Goal: Task Accomplishment & Management: Use online tool/utility

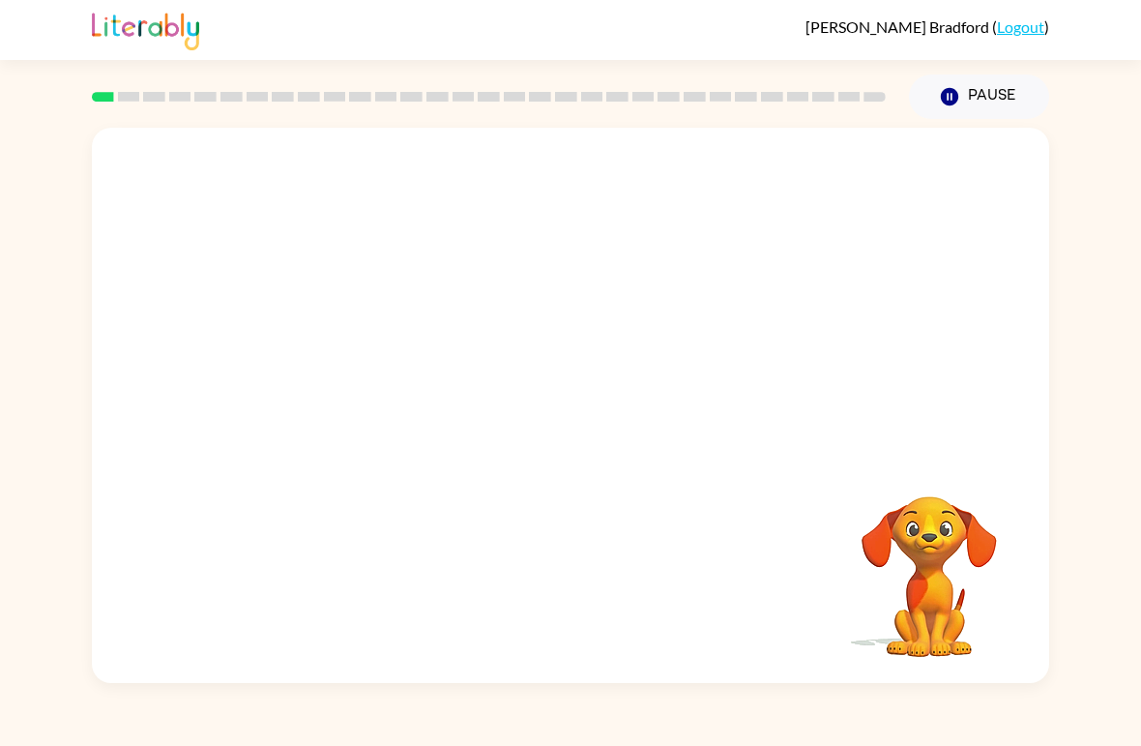
click at [512, 310] on video "Your browser must support playing .mp4 files to use Literably. Please try using…" at bounding box center [570, 292] width 957 height 328
click at [520, 301] on video "Your browser must support playing .mp4 files to use Literably. Please try using…" at bounding box center [570, 292] width 957 height 328
click at [563, 411] on div at bounding box center [571, 415] width 124 height 71
click at [574, 418] on div at bounding box center [571, 415] width 124 height 71
click at [572, 414] on div at bounding box center [571, 415] width 124 height 71
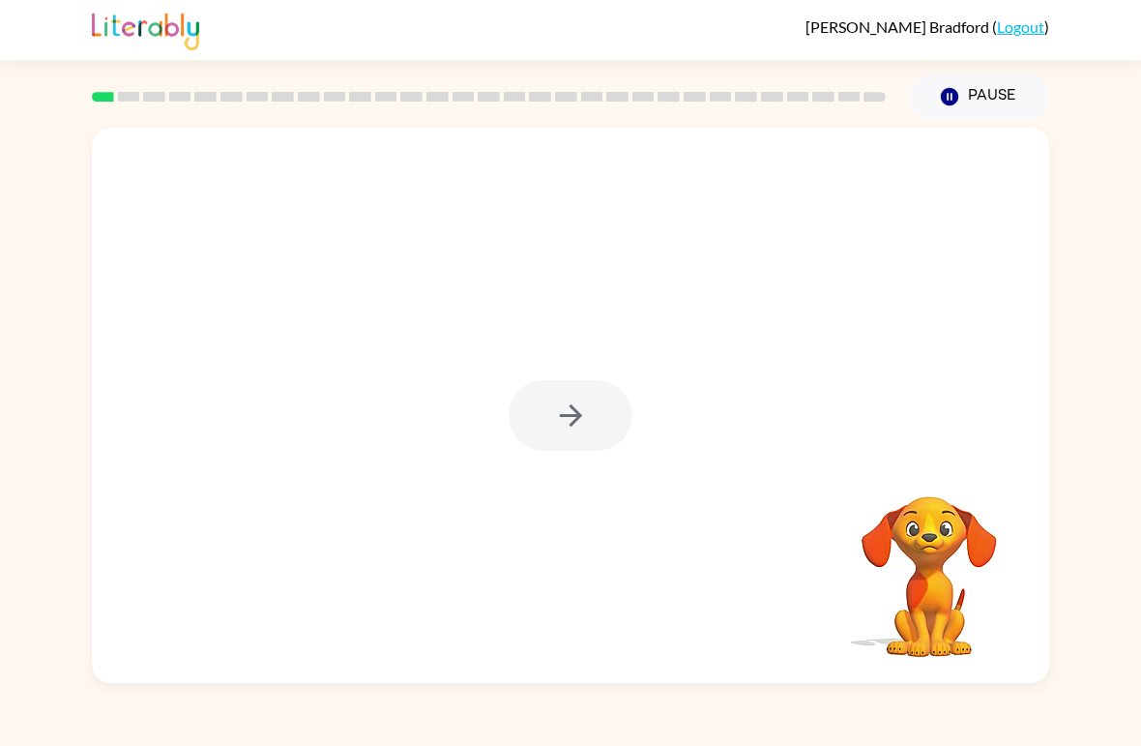
click at [567, 450] on div at bounding box center [571, 415] width 124 height 71
click at [566, 450] on div at bounding box center [571, 415] width 124 height 71
click at [582, 423] on div at bounding box center [571, 415] width 124 height 71
click at [581, 422] on icon "button" at bounding box center [571, 415] width 34 height 34
click at [570, 423] on div at bounding box center [570, 292] width 957 height 328
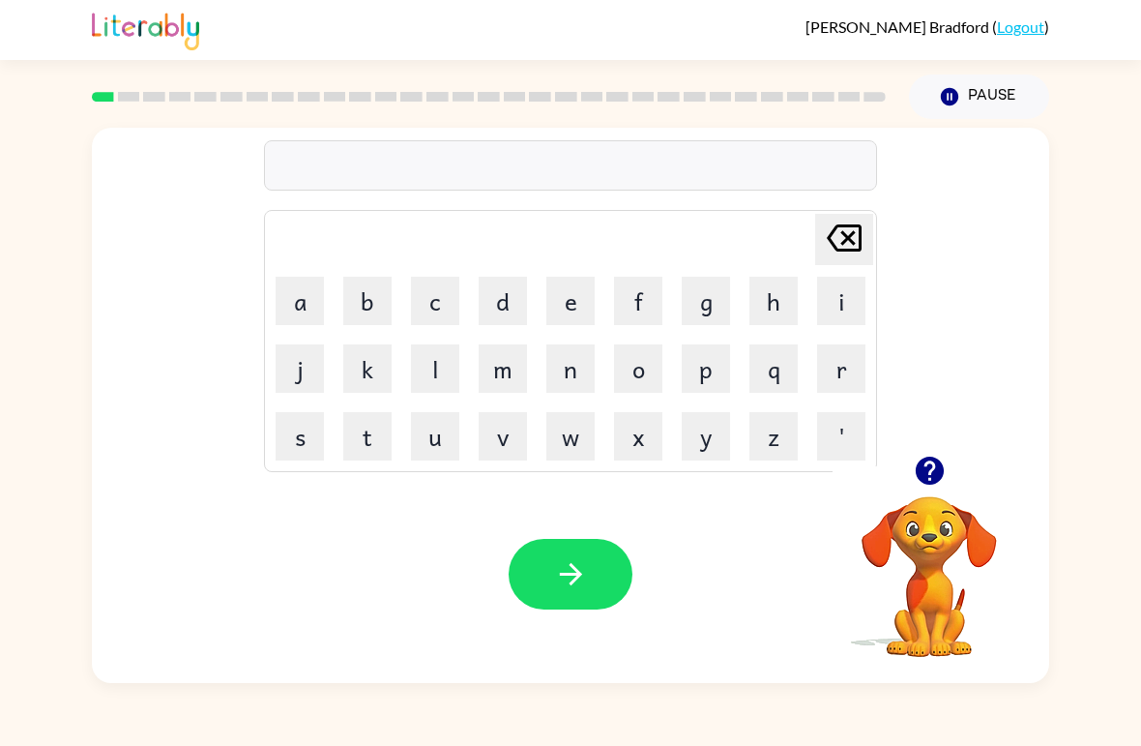
click at [369, 280] on button "b" at bounding box center [367, 301] width 48 height 48
click at [77, 322] on div "b Delete Delete last character input a b c d e f g h i j k l m n o p q r s t u …" at bounding box center [570, 401] width 1141 height 564
click at [572, 296] on button "e" at bounding box center [570, 301] width 48 height 48
click at [705, 298] on button "g" at bounding box center [706, 301] width 48 height 48
click at [555, 597] on button "button" at bounding box center [571, 574] width 124 height 71
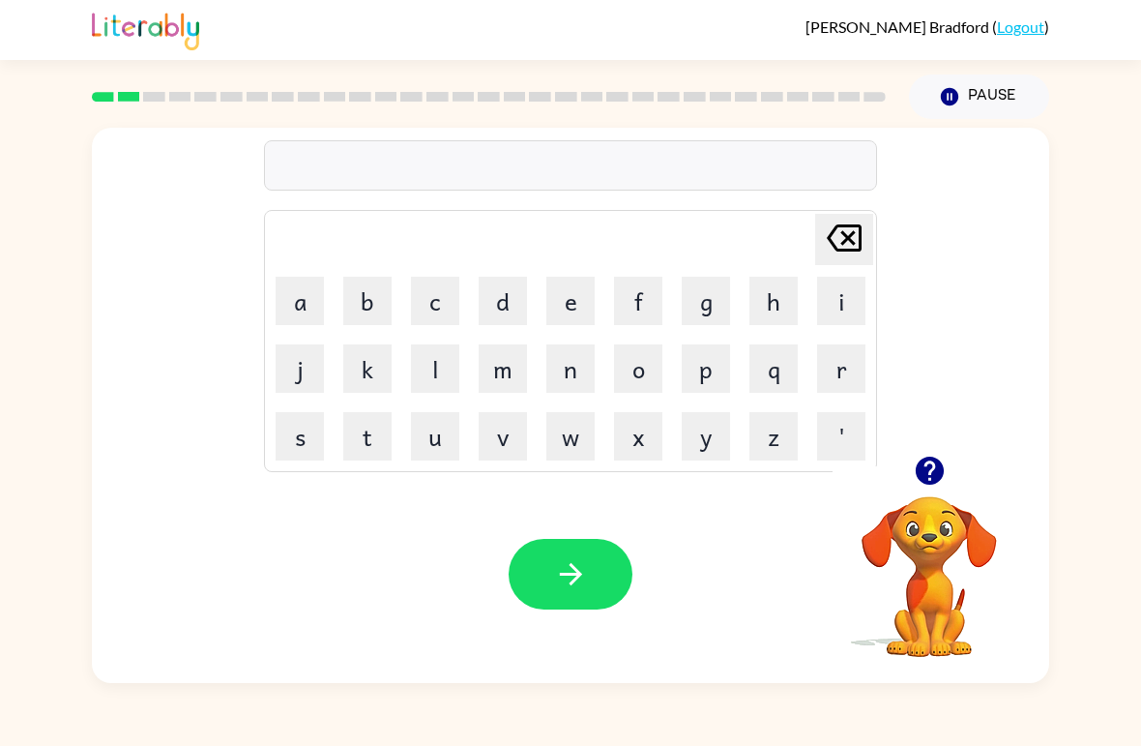
click at [451, 354] on button "l" at bounding box center [435, 368] width 48 height 48
click at [924, 469] on icon "button" at bounding box center [929, 470] width 28 height 28
click at [923, 599] on video "Your browser must support playing .mp4 files to use Literably. Please try using…" at bounding box center [929, 562] width 193 height 193
click at [630, 367] on button "o" at bounding box center [638, 368] width 48 height 48
click at [434, 434] on button "u" at bounding box center [435, 436] width 48 height 48
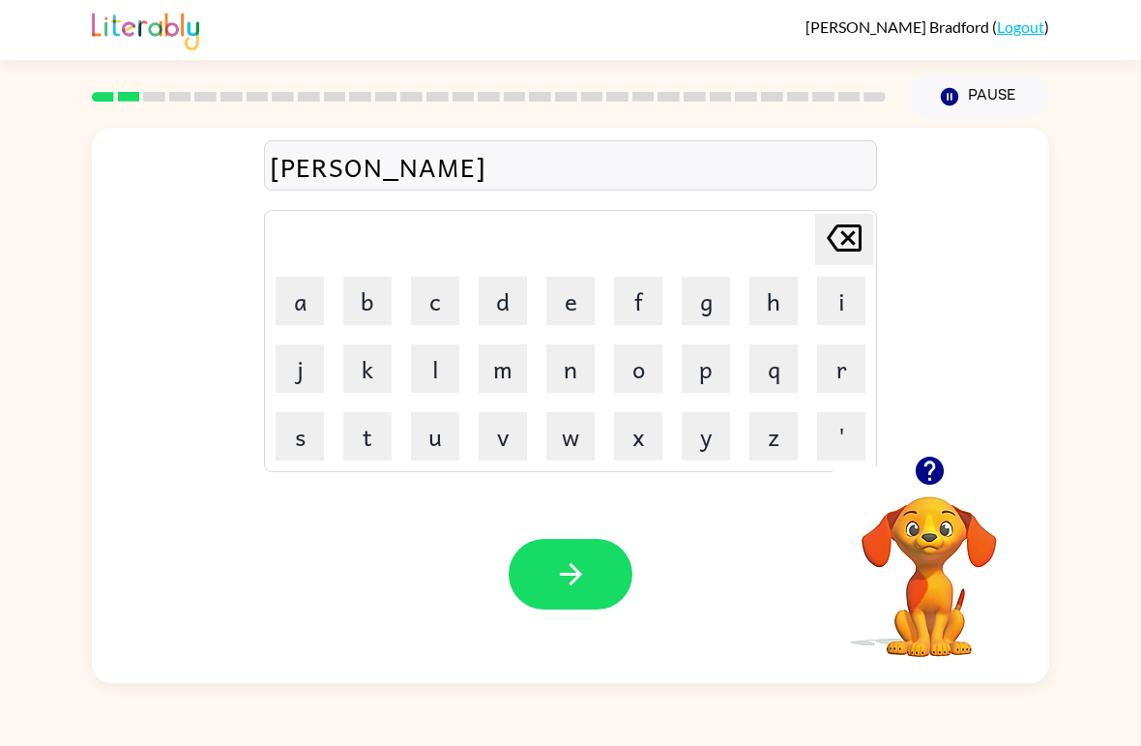
click at [516, 304] on button "d" at bounding box center [503, 301] width 48 height 48
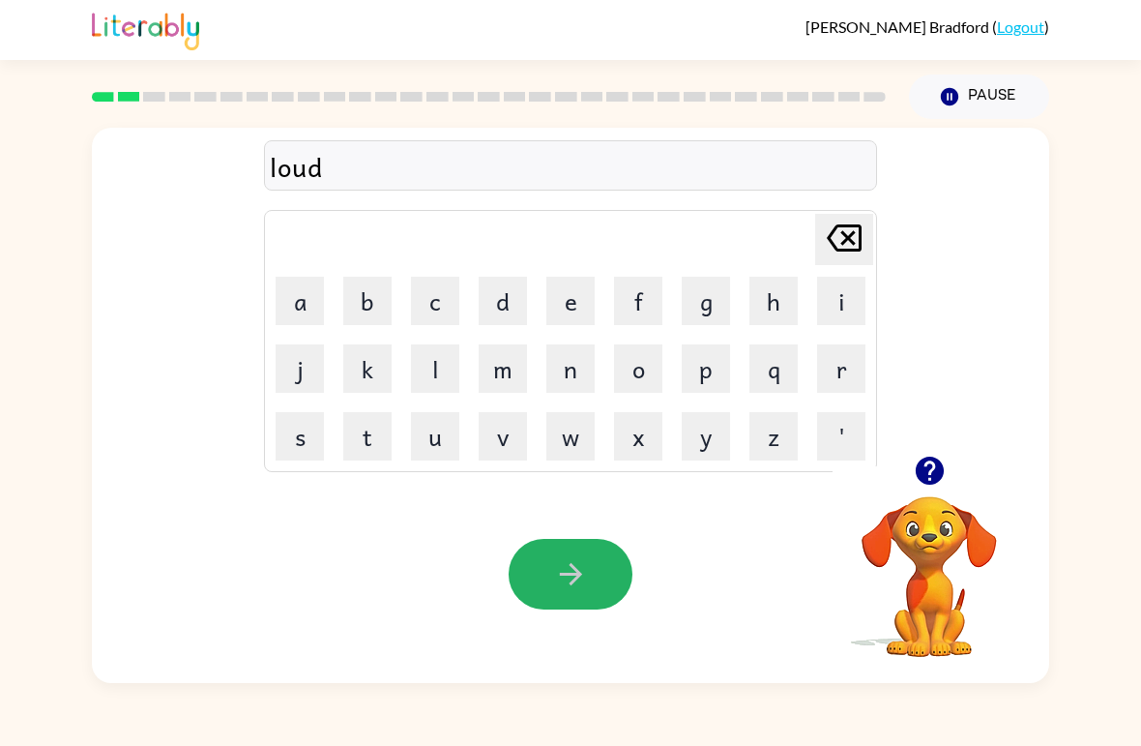
click at [571, 578] on icon "button" at bounding box center [571, 574] width 34 height 34
click at [491, 360] on button "m" at bounding box center [503, 368] width 48 height 48
click at [322, 297] on button "a" at bounding box center [300, 301] width 48 height 48
click at [836, 360] on button "r" at bounding box center [841, 368] width 48 height 48
click at [321, 457] on button "s" at bounding box center [300, 436] width 48 height 48
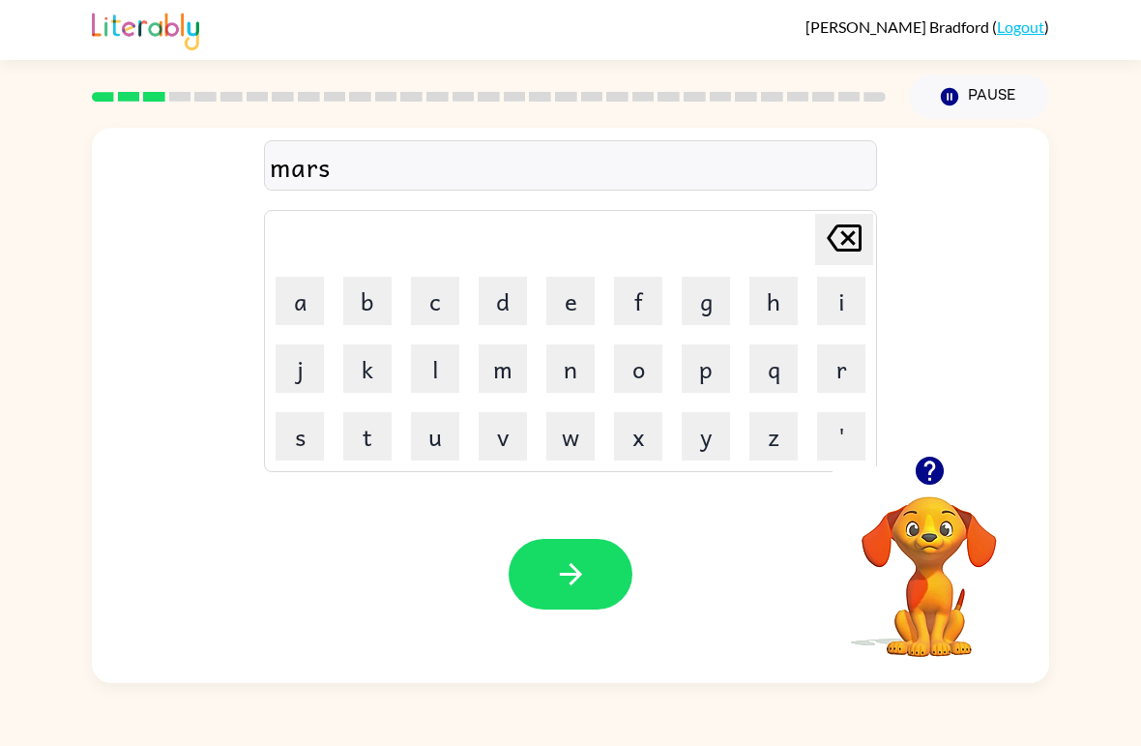
click at [749, 301] on button "h" at bounding box center [773, 301] width 48 height 48
click at [611, 558] on button "button" at bounding box center [571, 574] width 124 height 71
click at [295, 426] on button "s" at bounding box center [300, 436] width 48 height 48
click at [710, 353] on button "p" at bounding box center [706, 368] width 48 height 48
click at [615, 362] on button "o" at bounding box center [638, 368] width 48 height 48
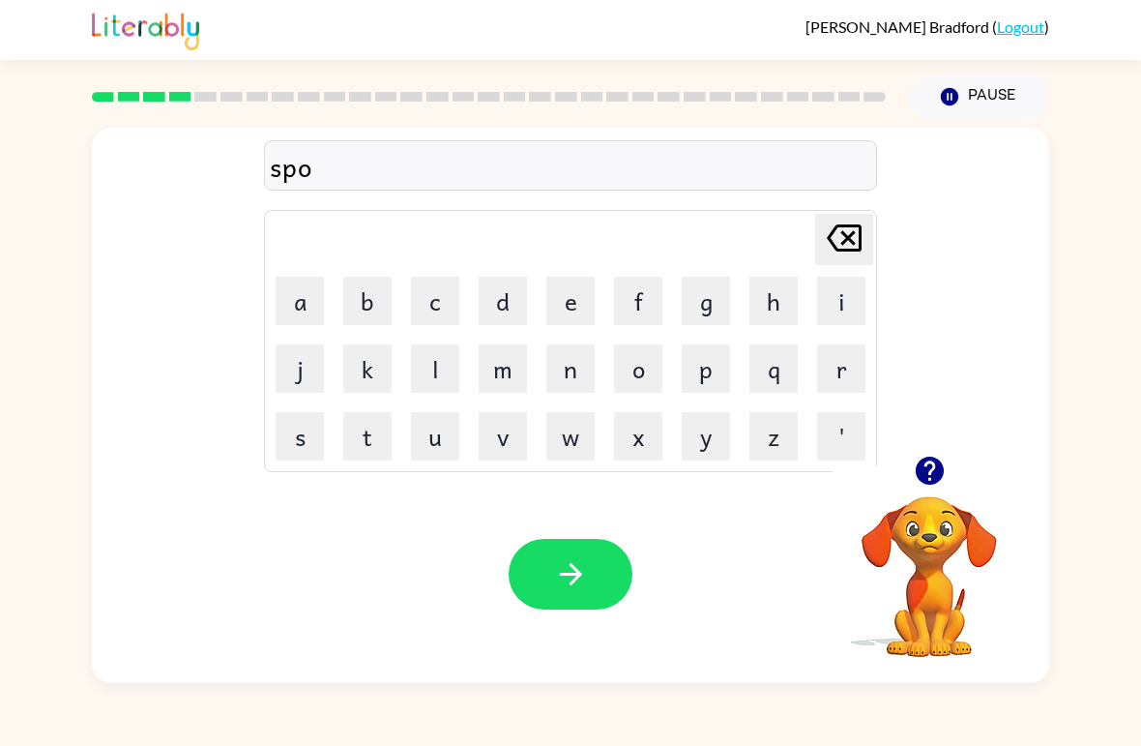
click at [374, 433] on button "t" at bounding box center [367, 436] width 48 height 48
click at [587, 583] on icon "button" at bounding box center [571, 574] width 34 height 34
click at [926, 470] on icon "button" at bounding box center [929, 470] width 28 height 28
click at [684, 362] on button "p" at bounding box center [706, 368] width 48 height 48
click at [828, 373] on button "r" at bounding box center [841, 368] width 48 height 48
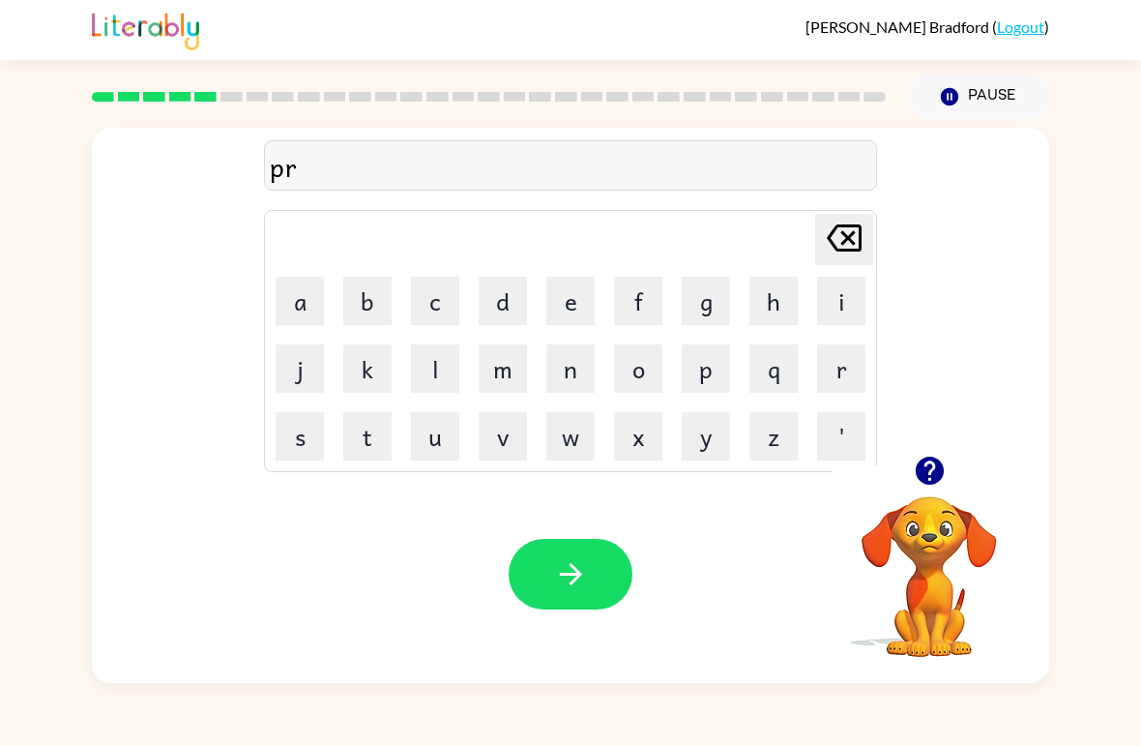
click at [648, 375] on button "o" at bounding box center [638, 368] width 48 height 48
click at [445, 443] on button "u" at bounding box center [435, 436] width 48 height 48
click at [505, 310] on button "d" at bounding box center [503, 301] width 48 height 48
click at [579, 559] on icon "button" at bounding box center [571, 574] width 34 height 34
click at [579, 558] on div at bounding box center [571, 574] width 124 height 71
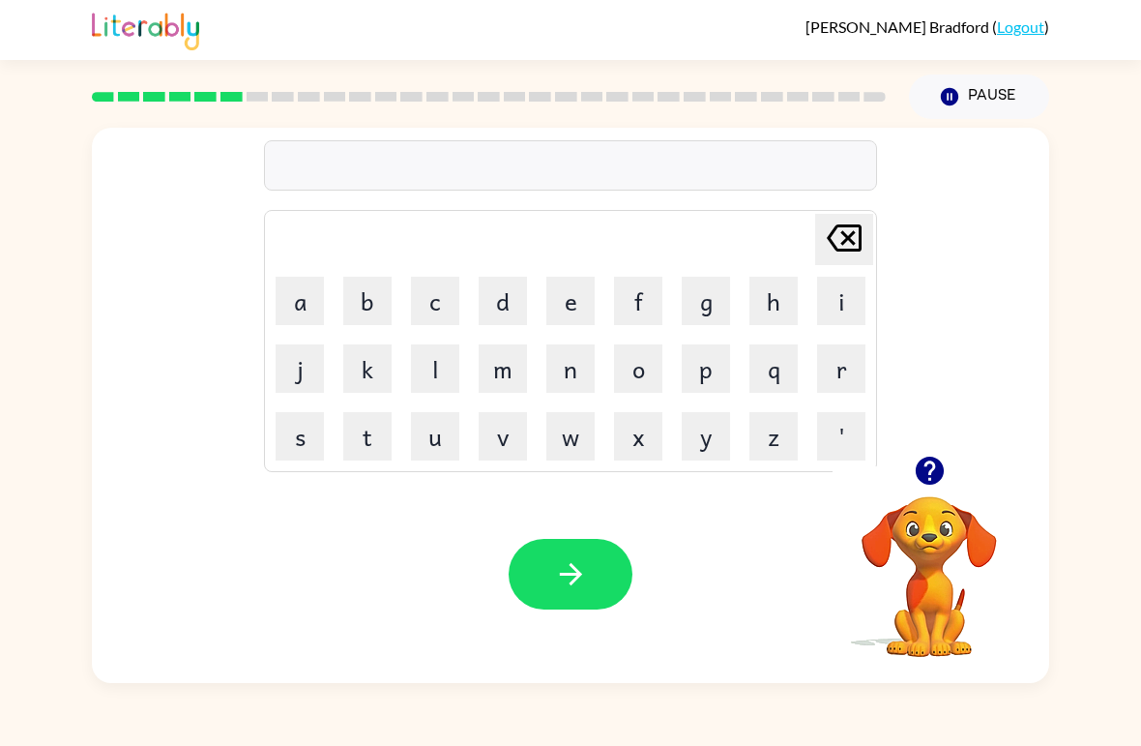
click at [709, 368] on button "p" at bounding box center [706, 368] width 48 height 48
click at [836, 289] on button "i" at bounding box center [841, 301] width 48 height 48
click at [572, 290] on button "e" at bounding box center [570, 301] width 48 height 48
click at [594, 558] on button "button" at bounding box center [571, 574] width 124 height 71
click at [300, 291] on button "a" at bounding box center [300, 301] width 48 height 48
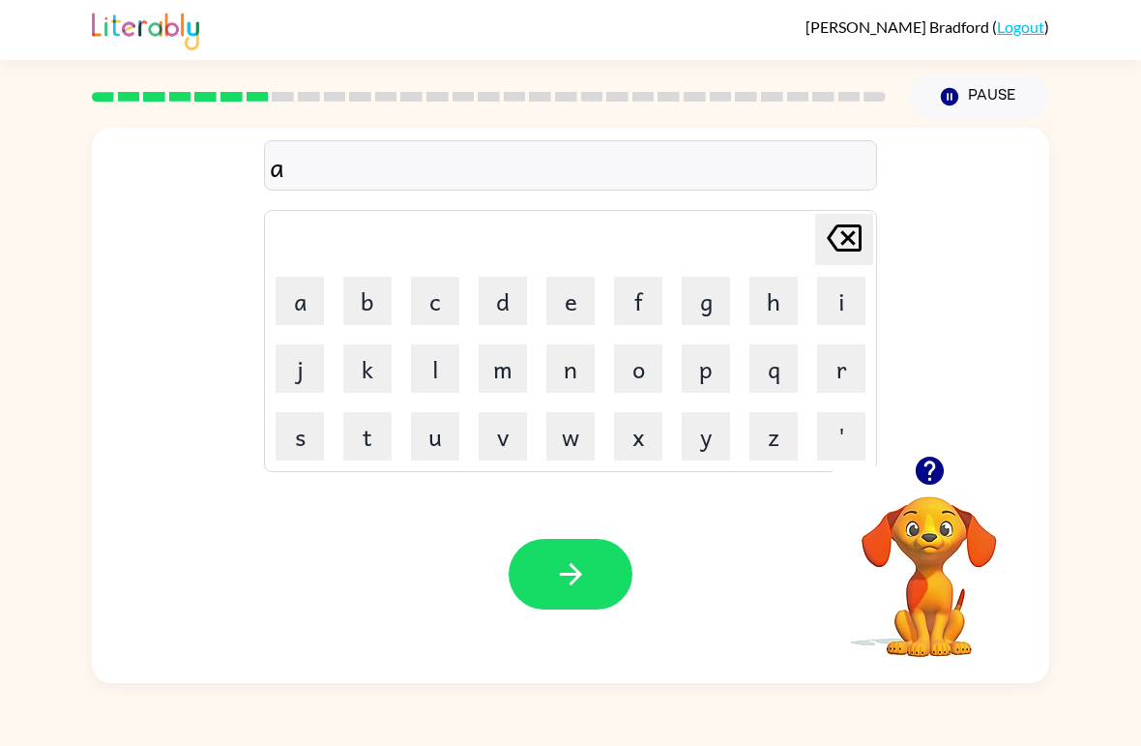
click at [562, 370] on button "n" at bounding box center [570, 368] width 48 height 48
click at [443, 308] on button "c" at bounding box center [435, 301] width 48 height 48
click at [435, 367] on button "l" at bounding box center [435, 368] width 48 height 48
click at [904, 566] on video "Your browser must support playing .mp4 files to use Literably. Please try using…" at bounding box center [929, 562] width 193 height 193
click at [845, 237] on icon at bounding box center [844, 237] width 35 height 27
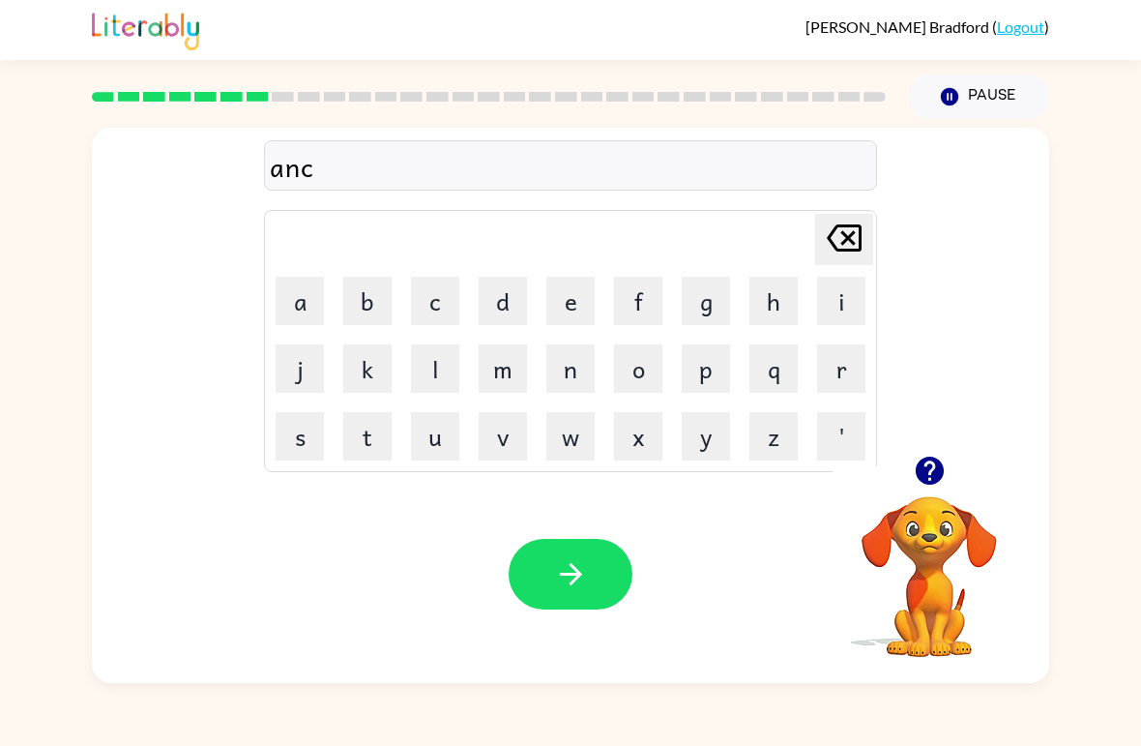
click at [844, 236] on icon at bounding box center [844, 237] width 35 height 27
click at [441, 299] on button "c" at bounding box center [435, 301] width 48 height 48
click at [355, 372] on button "k" at bounding box center [367, 368] width 48 height 48
click at [836, 231] on icon at bounding box center [844, 237] width 35 height 27
click at [836, 230] on icon at bounding box center [844, 237] width 35 height 27
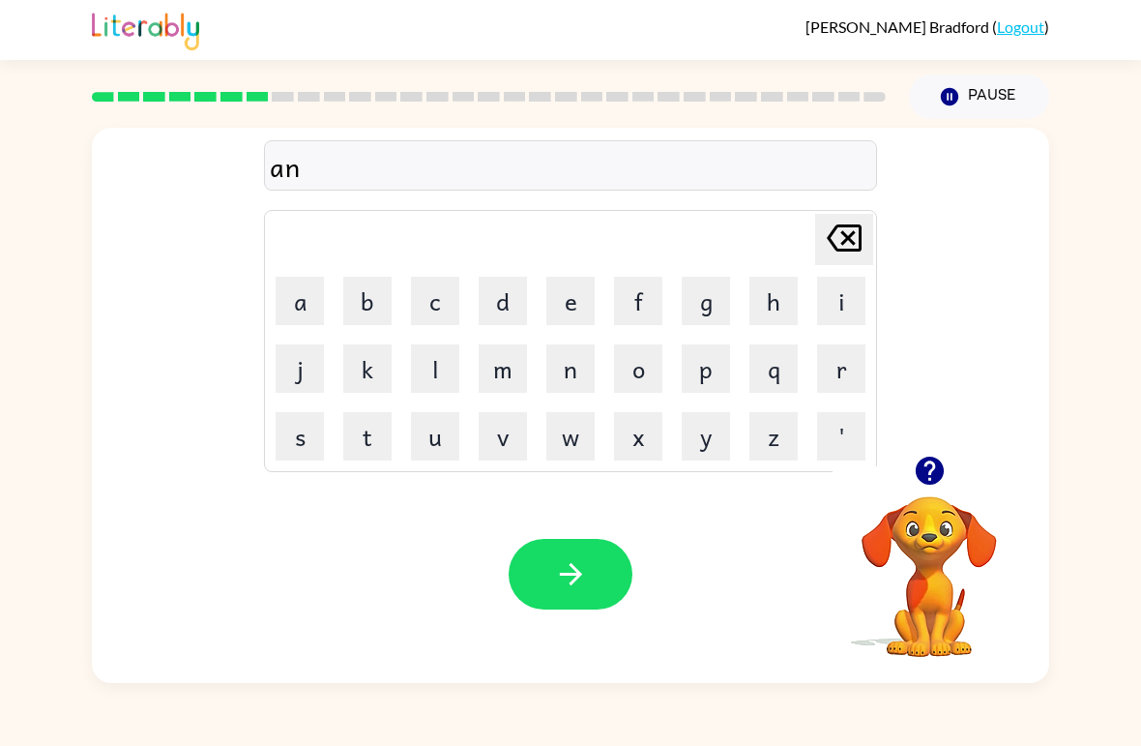
click at [364, 386] on button "k" at bounding box center [367, 368] width 48 height 48
click at [302, 171] on div "ank" at bounding box center [570, 166] width 601 height 41
click at [428, 370] on button "l" at bounding box center [435, 368] width 48 height 48
click at [560, 302] on button "e" at bounding box center [570, 301] width 48 height 48
click at [566, 563] on icon "button" at bounding box center [571, 574] width 34 height 34
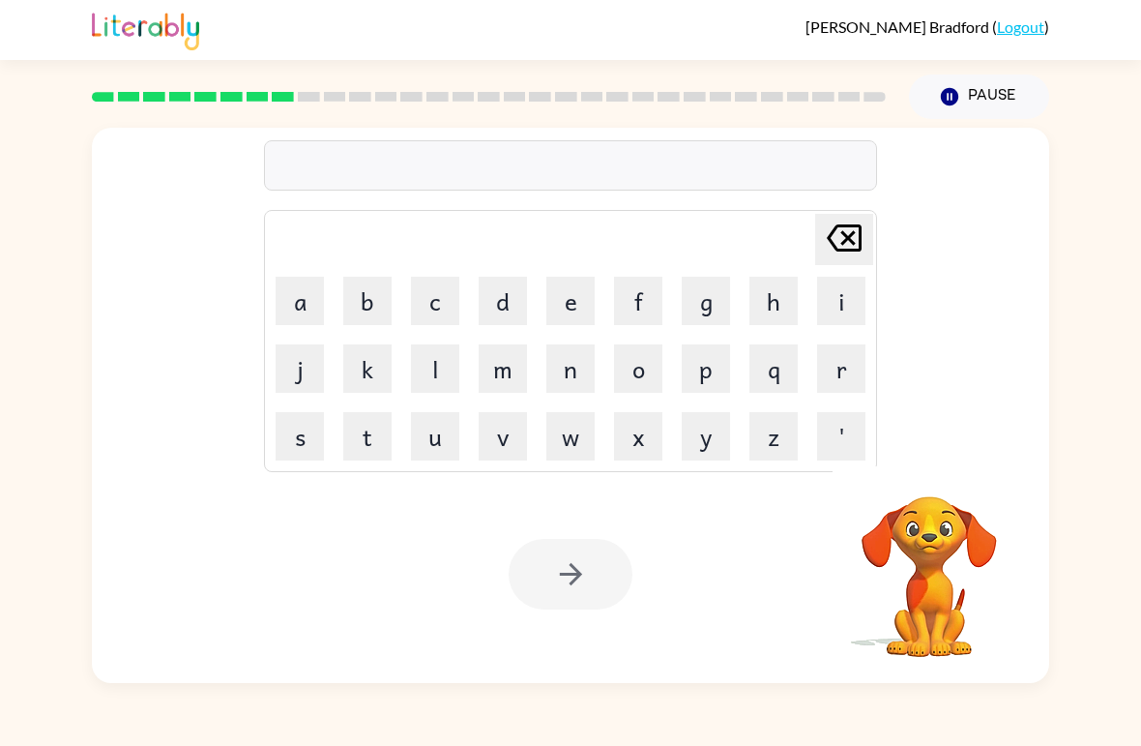
click at [24, 720] on div "[PERSON_NAME] ( Logout ) Pause Pause [PERSON_NAME] last character input a b c d…" at bounding box center [570, 373] width 1141 height 746
click at [9, 726] on div "[PERSON_NAME] ( Logout ) Pause Pause [PERSON_NAME] last character input a b c d…" at bounding box center [570, 373] width 1141 height 746
click at [368, 301] on button "b" at bounding box center [367, 301] width 48 height 48
click at [299, 308] on button "a" at bounding box center [300, 301] width 48 height 48
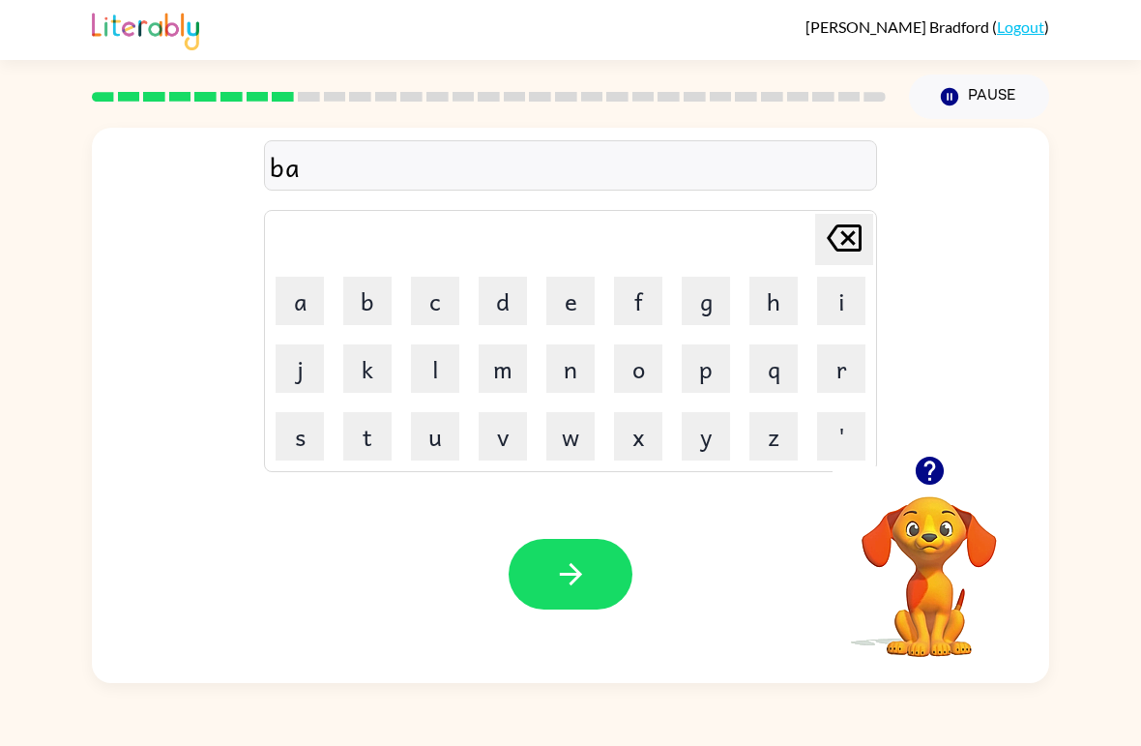
click at [361, 437] on button "t" at bounding box center [367, 436] width 48 height 48
click at [771, 300] on button "h" at bounding box center [773, 301] width 48 height 48
click at [603, 556] on button "button" at bounding box center [571, 574] width 124 height 71
click at [454, 288] on button "c" at bounding box center [435, 301] width 48 height 48
click at [443, 361] on button "l" at bounding box center [435, 368] width 48 height 48
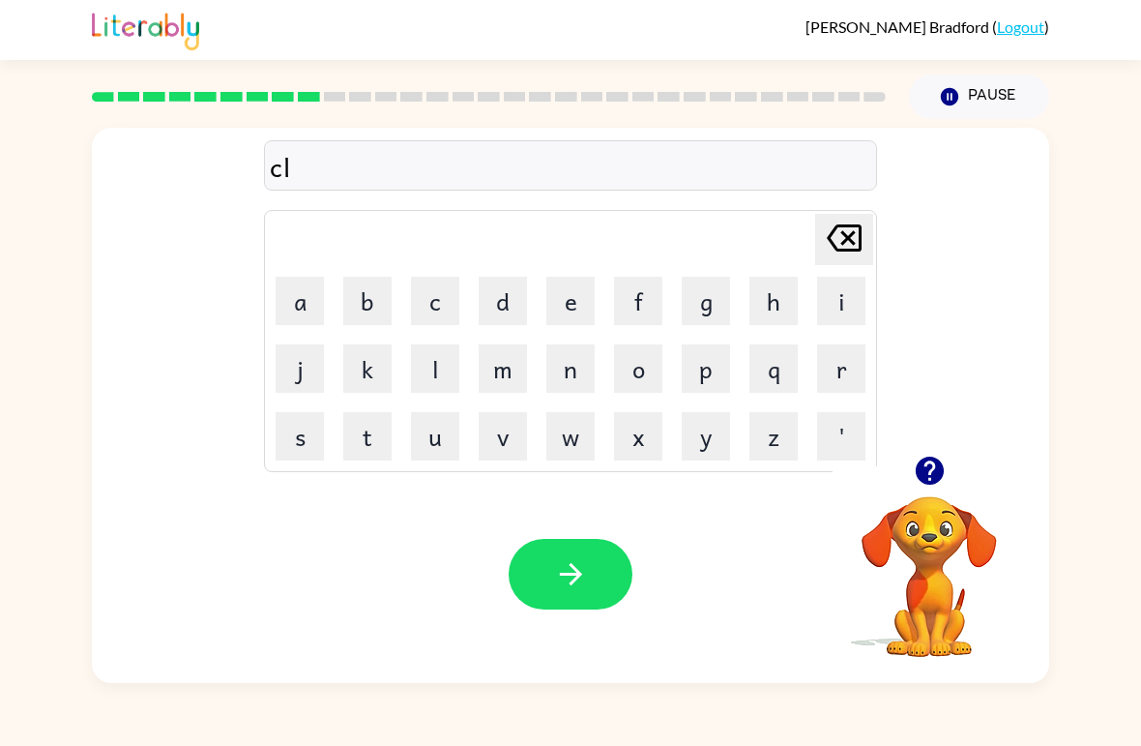
click at [639, 365] on button "o" at bounding box center [638, 368] width 48 height 48
click at [566, 441] on button "w" at bounding box center [570, 436] width 48 height 48
click at [8, 728] on div "[PERSON_NAME] ( Logout ) Pause Pause [PERSON_NAME] Delete Delete last character…" at bounding box center [570, 373] width 1141 height 746
click at [916, 462] on icon "button" at bounding box center [930, 471] width 34 height 34
click at [924, 601] on video "Your browser must support playing .mp4 files to use Literably. Please try using…" at bounding box center [929, 562] width 193 height 193
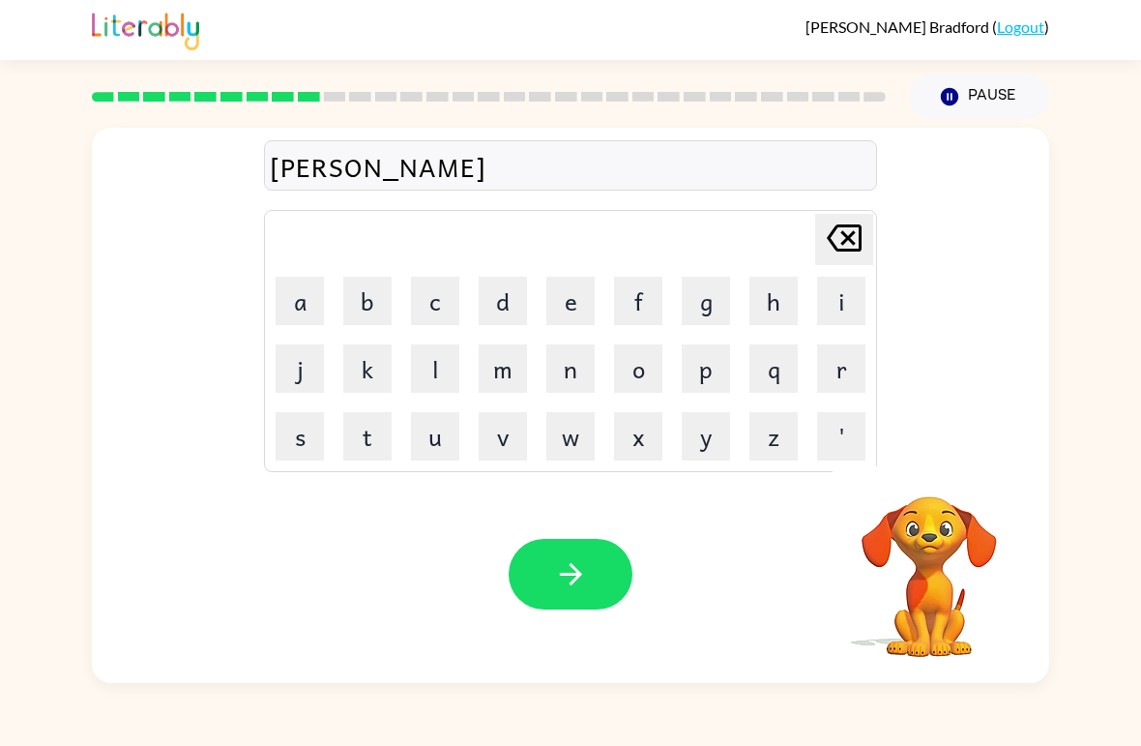
click at [924, 600] on video "Your browser must support playing .mp4 files to use Literably. Please try using…" at bounding box center [929, 562] width 193 height 193
click at [925, 618] on video "Your browser must support playing .mp4 files to use Literably. Please try using…" at bounding box center [929, 562] width 193 height 193
click at [933, 465] on icon "button" at bounding box center [930, 471] width 34 height 34
click at [937, 457] on icon "button" at bounding box center [930, 471] width 34 height 34
click at [920, 459] on icon "button" at bounding box center [930, 471] width 34 height 34
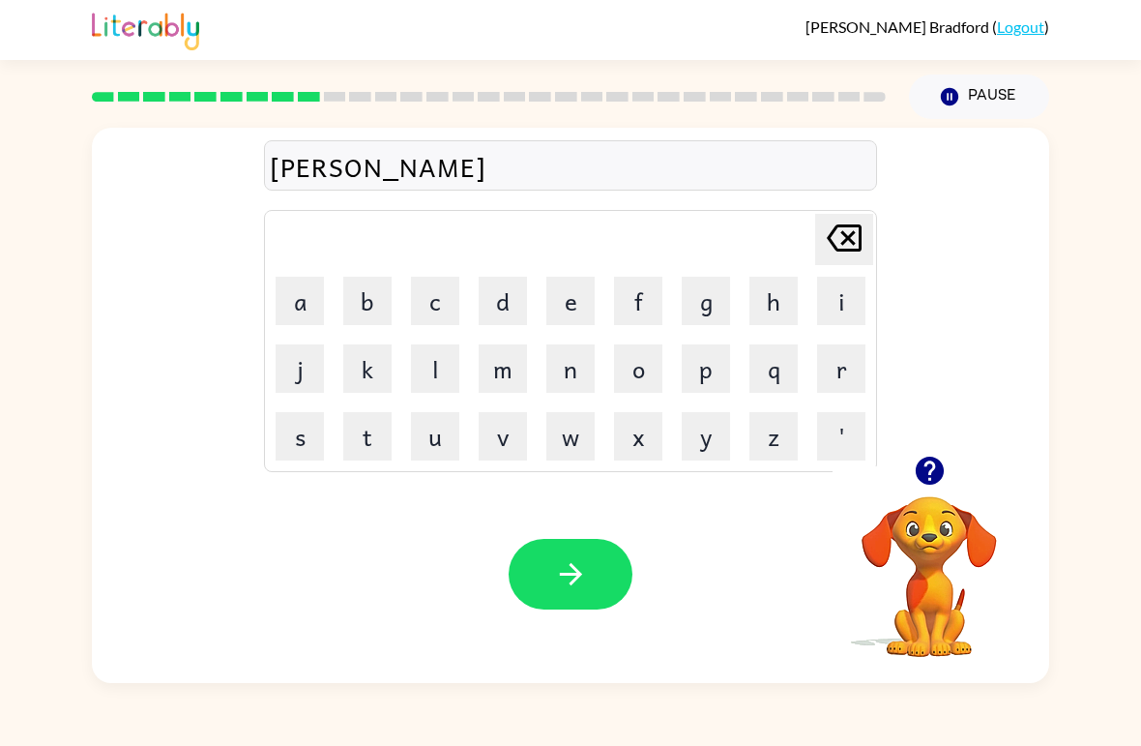
click at [555, 369] on button "n" at bounding box center [570, 368] width 48 height 48
click at [581, 545] on button "button" at bounding box center [571, 574] width 124 height 71
click at [852, 289] on button "i" at bounding box center [841, 301] width 48 height 48
click at [560, 376] on button "n" at bounding box center [570, 368] width 48 height 48
click at [439, 294] on button "c" at bounding box center [435, 301] width 48 height 48
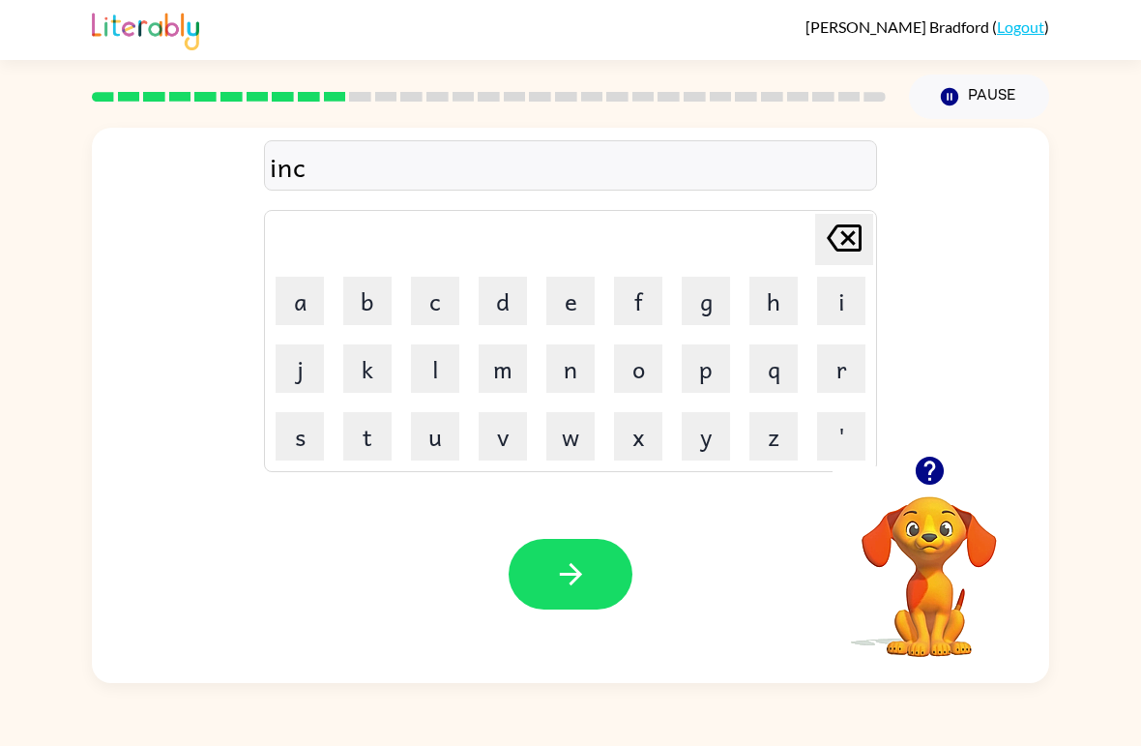
click at [859, 374] on button "r" at bounding box center [841, 368] width 48 height 48
click at [525, 278] on button "d" at bounding box center [503, 301] width 48 height 48
click at [859, 251] on icon at bounding box center [844, 237] width 35 height 27
click at [564, 311] on button "e" at bounding box center [570, 301] width 48 height 48
click at [844, 228] on icon at bounding box center [844, 237] width 35 height 27
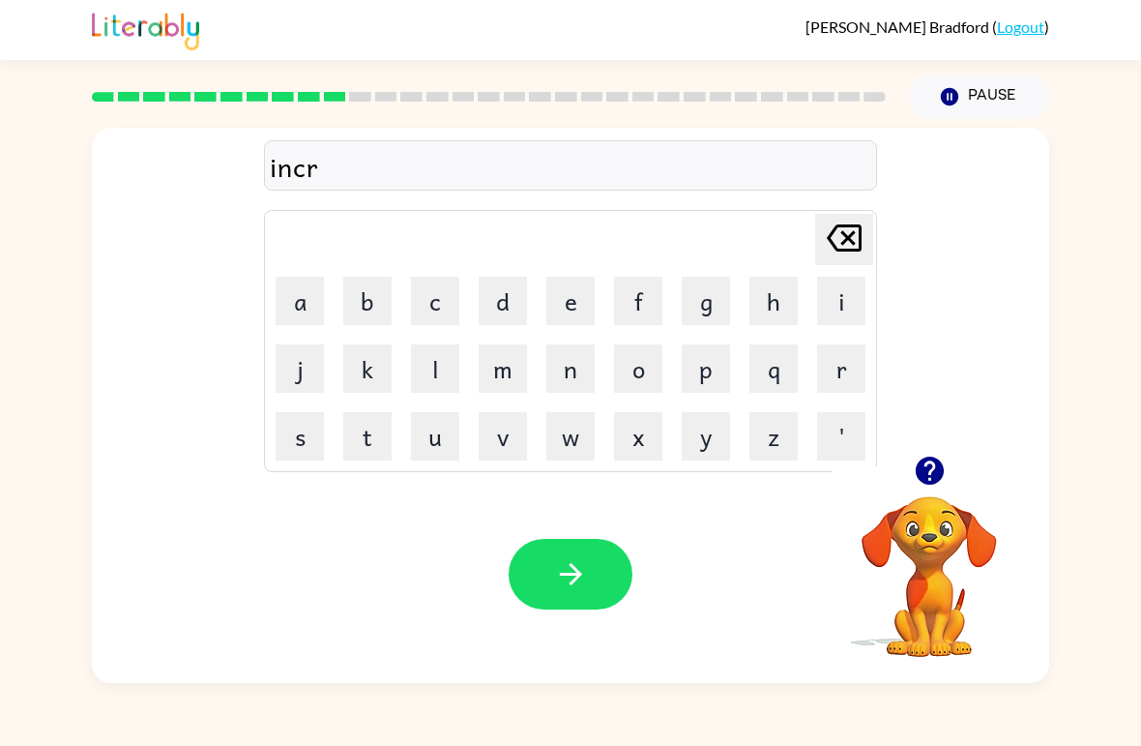
click at [843, 227] on icon at bounding box center [844, 237] width 35 height 27
click at [501, 296] on button "d" at bounding box center [503, 301] width 48 height 48
click at [543, 557] on button "button" at bounding box center [571, 574] width 124 height 71
click at [432, 293] on button "c" at bounding box center [435, 301] width 48 height 48
click at [644, 373] on button "o" at bounding box center [638, 368] width 48 height 48
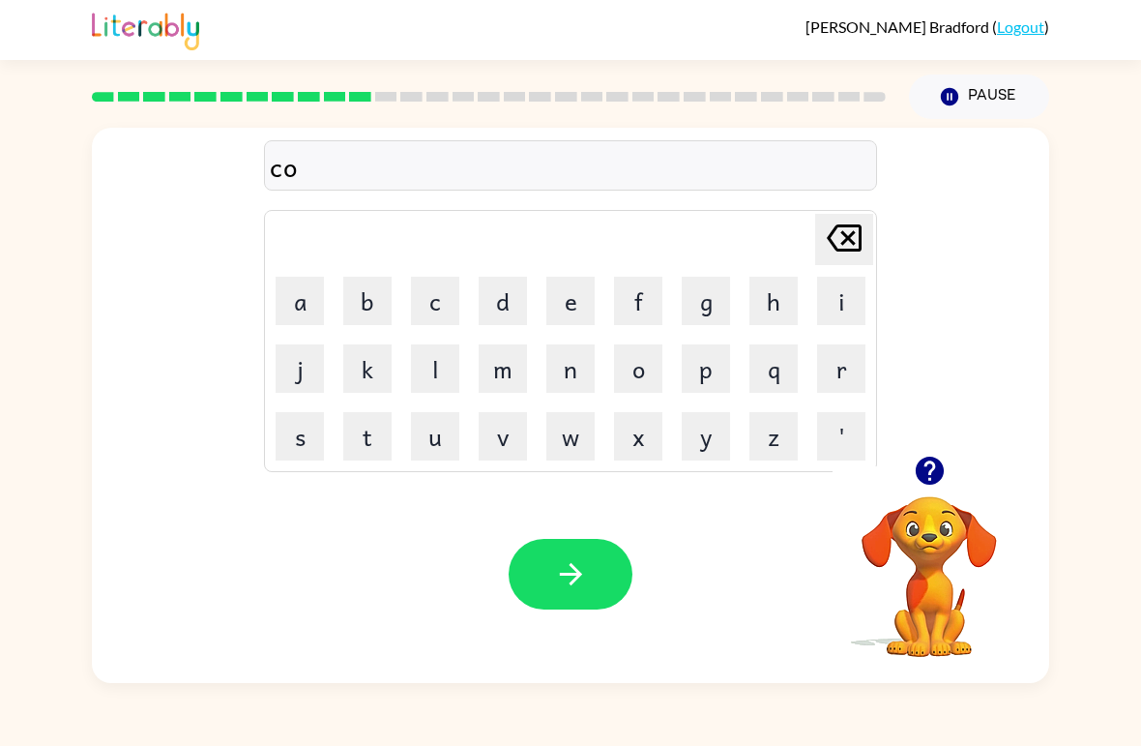
click at [498, 312] on button "d" at bounding box center [503, 301] width 48 height 48
click at [592, 290] on button "e" at bounding box center [570, 301] width 48 height 48
click at [593, 597] on button "button" at bounding box center [571, 574] width 124 height 71
click at [484, 435] on button "v" at bounding box center [503, 436] width 48 height 48
click at [650, 357] on button "o" at bounding box center [638, 368] width 48 height 48
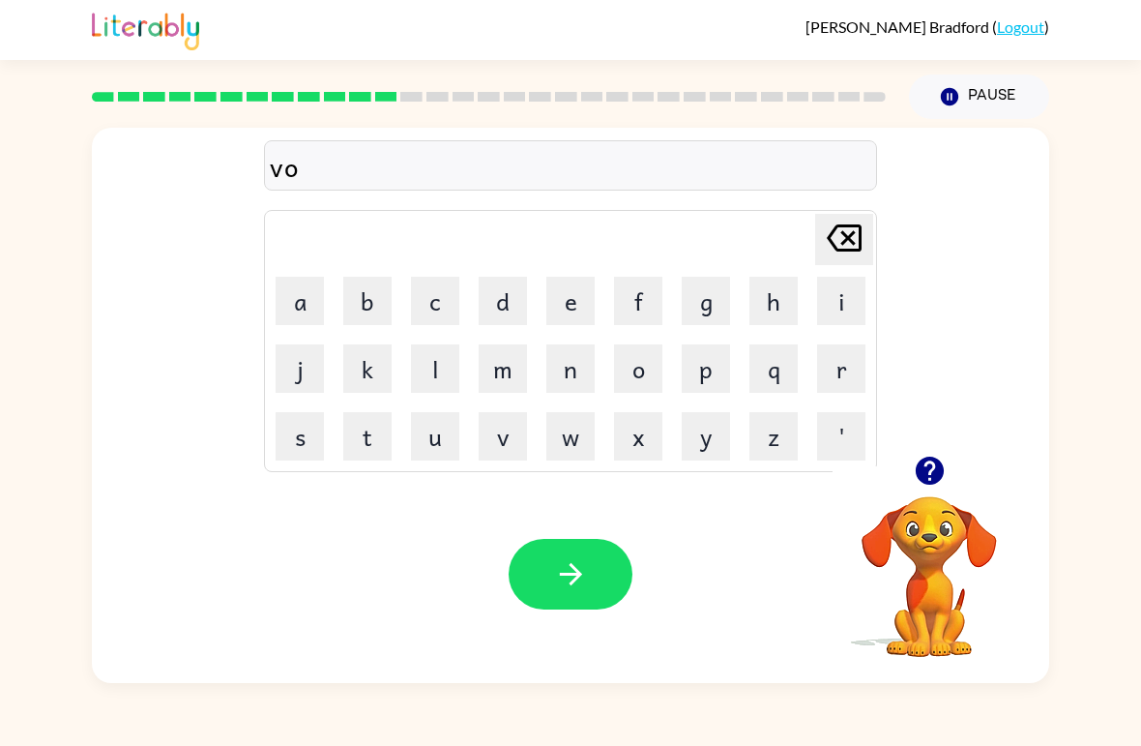
click at [419, 370] on button "l" at bounding box center [435, 368] width 48 height 48
click at [570, 578] on icon "button" at bounding box center [571, 574] width 34 height 34
click at [299, 425] on button "s" at bounding box center [300, 436] width 48 height 48
click at [573, 434] on button "w" at bounding box center [570, 436] width 48 height 48
click at [578, 302] on button "e" at bounding box center [570, 301] width 48 height 48
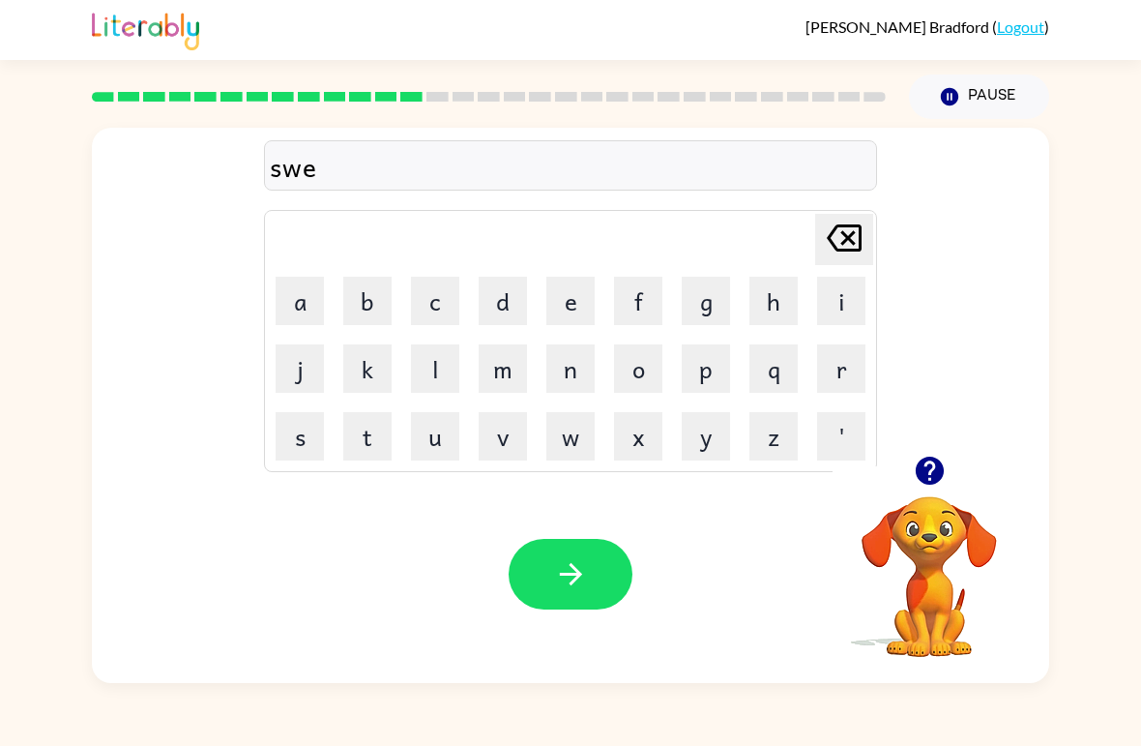
click at [552, 300] on button "e" at bounding box center [570, 301] width 48 height 48
click at [364, 449] on button "t" at bounding box center [367, 436] width 48 height 48
click at [560, 349] on button "n" at bounding box center [570, 368] width 48 height 48
click at [567, 293] on button "e" at bounding box center [570, 301] width 48 height 48
click at [256, 428] on div "sweetne Delete Delete last character input a b c d e f g h i j k l m n o p q r …" at bounding box center [570, 292] width 957 height 328
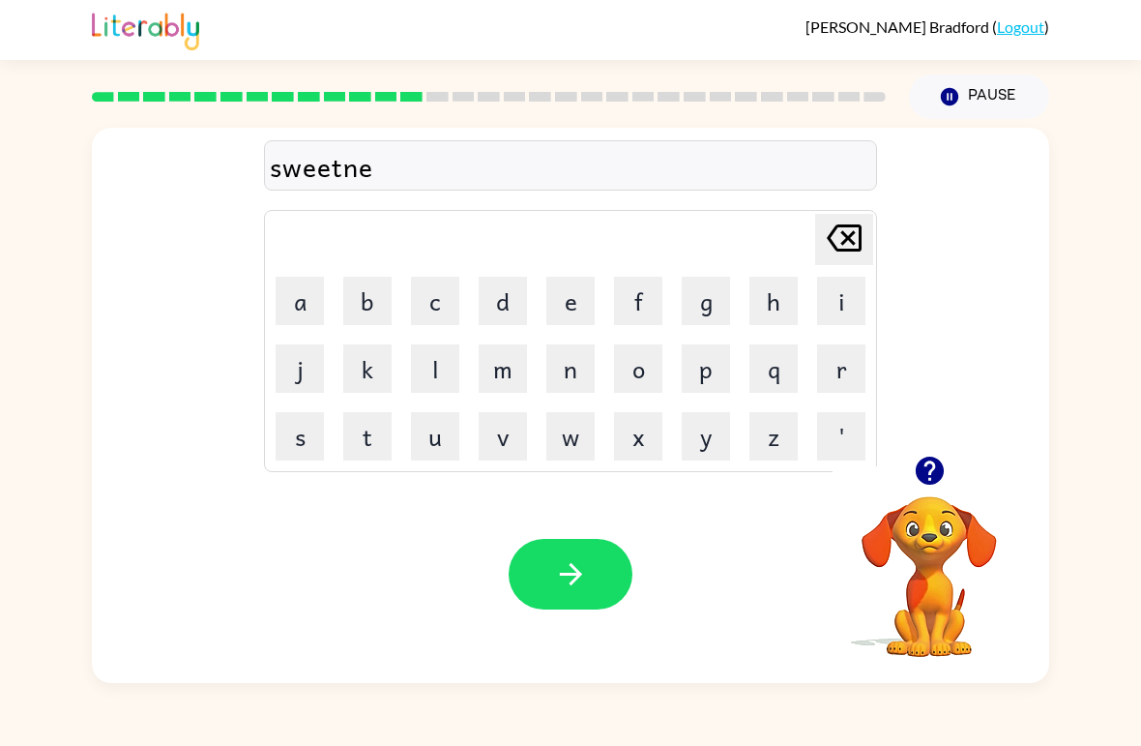
click at [293, 432] on button "s" at bounding box center [300, 436] width 48 height 48
click at [546, 547] on button "button" at bounding box center [571, 574] width 124 height 71
click at [707, 367] on button "p" at bounding box center [706, 368] width 48 height 48
click at [840, 304] on button "i" at bounding box center [841, 301] width 48 height 48
click at [562, 306] on button "e" at bounding box center [570, 301] width 48 height 48
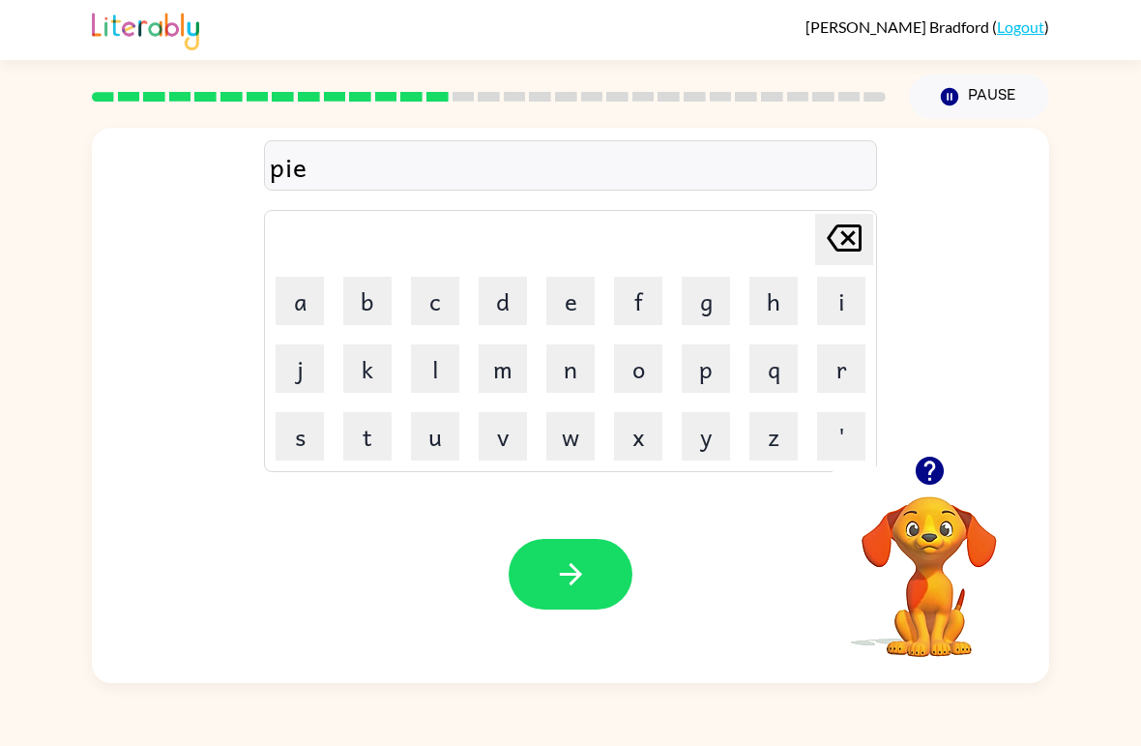
click at [432, 376] on button "l" at bounding box center [435, 368] width 48 height 48
click at [630, 367] on button "o" at bounding box center [638, 368] width 48 height 48
click at [377, 434] on button "t" at bounding box center [367, 436] width 48 height 48
click at [575, 562] on icon "button" at bounding box center [571, 574] width 34 height 34
click at [648, 295] on button "f" at bounding box center [638, 301] width 48 height 48
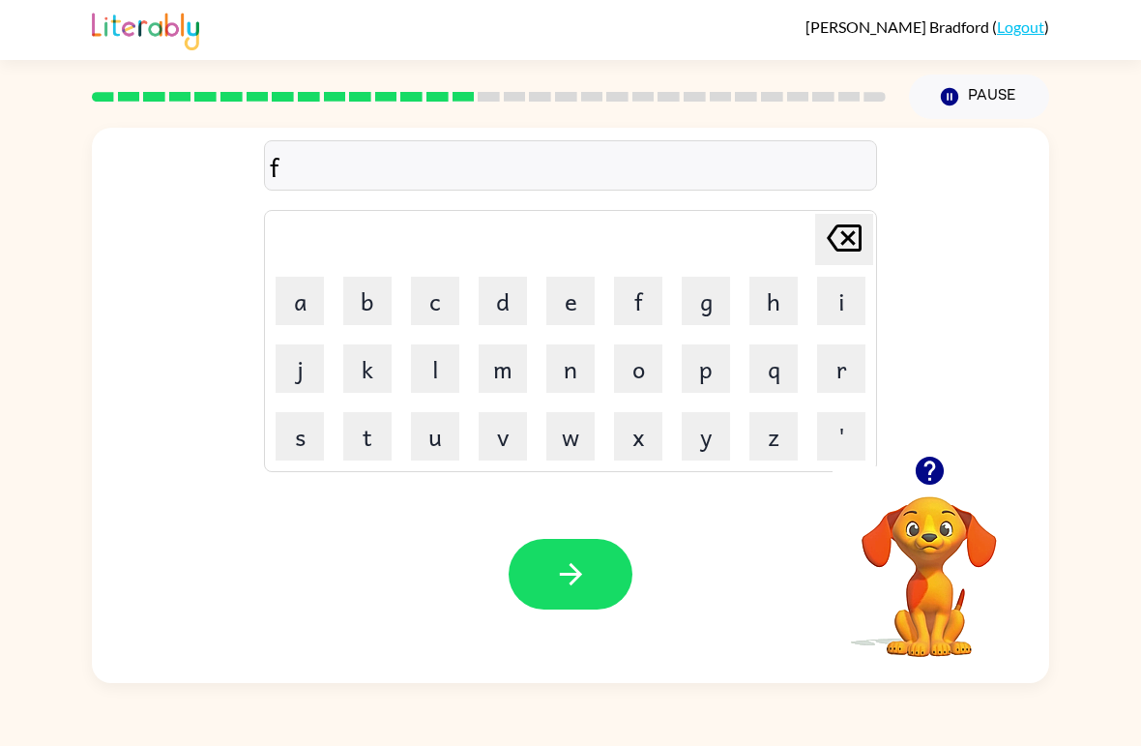
click at [642, 371] on button "o" at bounding box center [638, 368] width 48 height 48
click at [925, 464] on icon "button" at bounding box center [930, 471] width 34 height 34
click at [949, 552] on video "Your browser must support playing .mp4 files to use Literably. Please try using…" at bounding box center [929, 562] width 193 height 193
click at [108, 478] on div "Your browser must support playing .mp4 files to use Literably. Please try using…" at bounding box center [570, 574] width 957 height 218
click at [55, 458] on div "fo Delete Delete last character input a b c d e f g h i j k l m n o p q r s t u…" at bounding box center [570, 401] width 1141 height 564
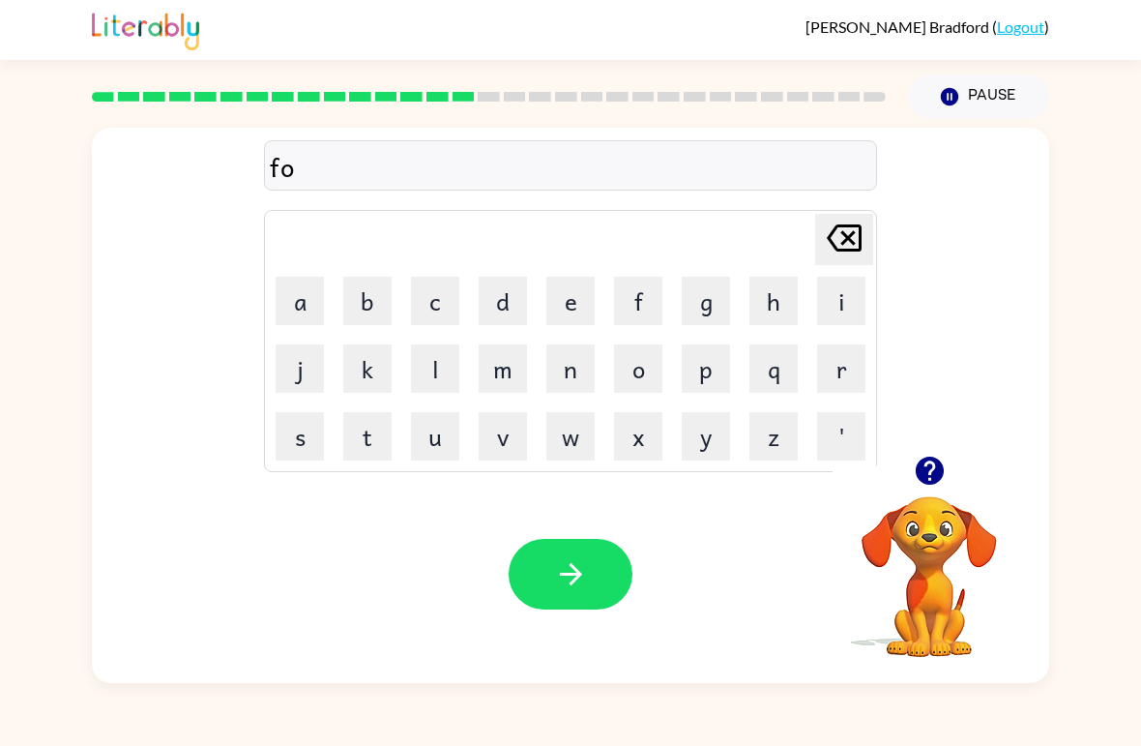
click at [99, 471] on div "Your browser must support playing .mp4 files to use Literably. Please try using…" at bounding box center [570, 574] width 957 height 218
click at [127, 492] on div "Your browser must support playing .mp4 files to use Literably. Please try using…" at bounding box center [570, 574] width 957 height 218
click at [159, 509] on div "Your browser must support playing .mp4 files to use Literably. Please try using…" at bounding box center [570, 574] width 957 height 218
click at [161, 514] on div "Your browser must support playing .mp4 files to use Literably. Please try using…" at bounding box center [570, 574] width 957 height 218
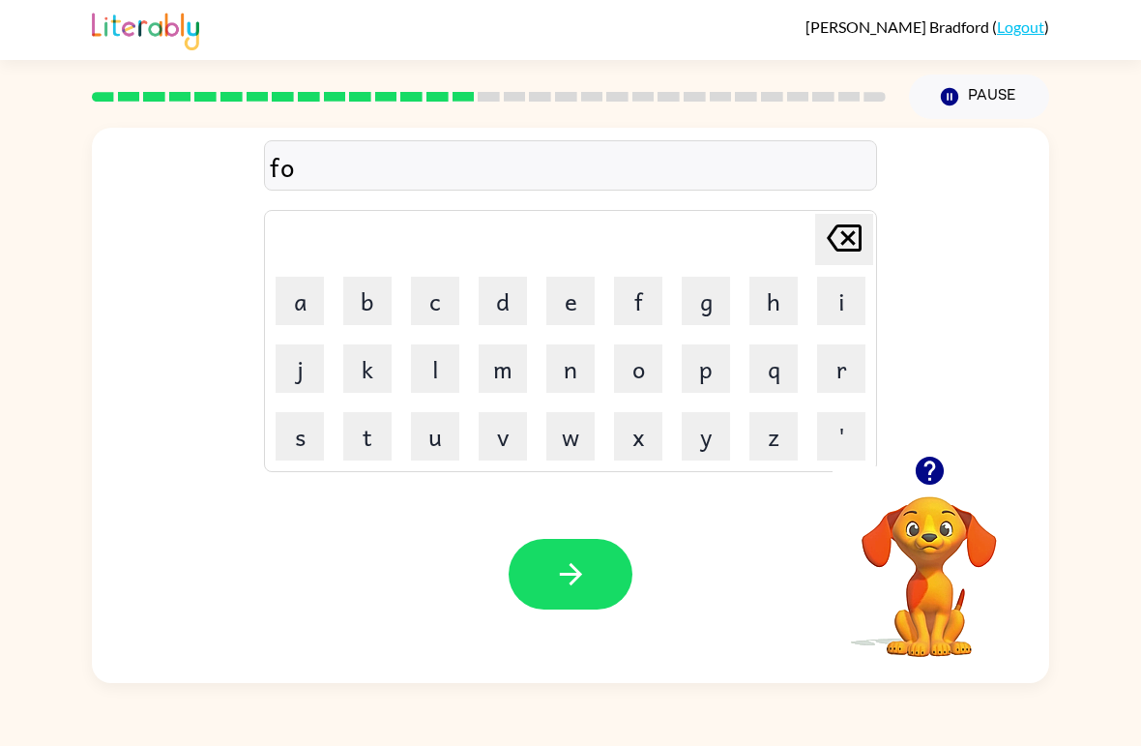
click at [164, 521] on div "Your browser must support playing .mp4 files to use Literably. Please try using…" at bounding box center [570, 574] width 957 height 218
click at [163, 523] on div "Your browser must support playing .mp4 files to use Literably. Please try using…" at bounding box center [570, 574] width 957 height 218
click at [167, 521] on div "Your browser must support playing .mp4 files to use Literably. Please try using…" at bounding box center [570, 574] width 957 height 218
click at [165, 521] on div "Your browser must support playing .mp4 files to use Literably. Please try using…" at bounding box center [570, 574] width 957 height 218
click at [169, 526] on div "Your browser must support playing .mp4 files to use Literably. Please try using…" at bounding box center [570, 574] width 957 height 218
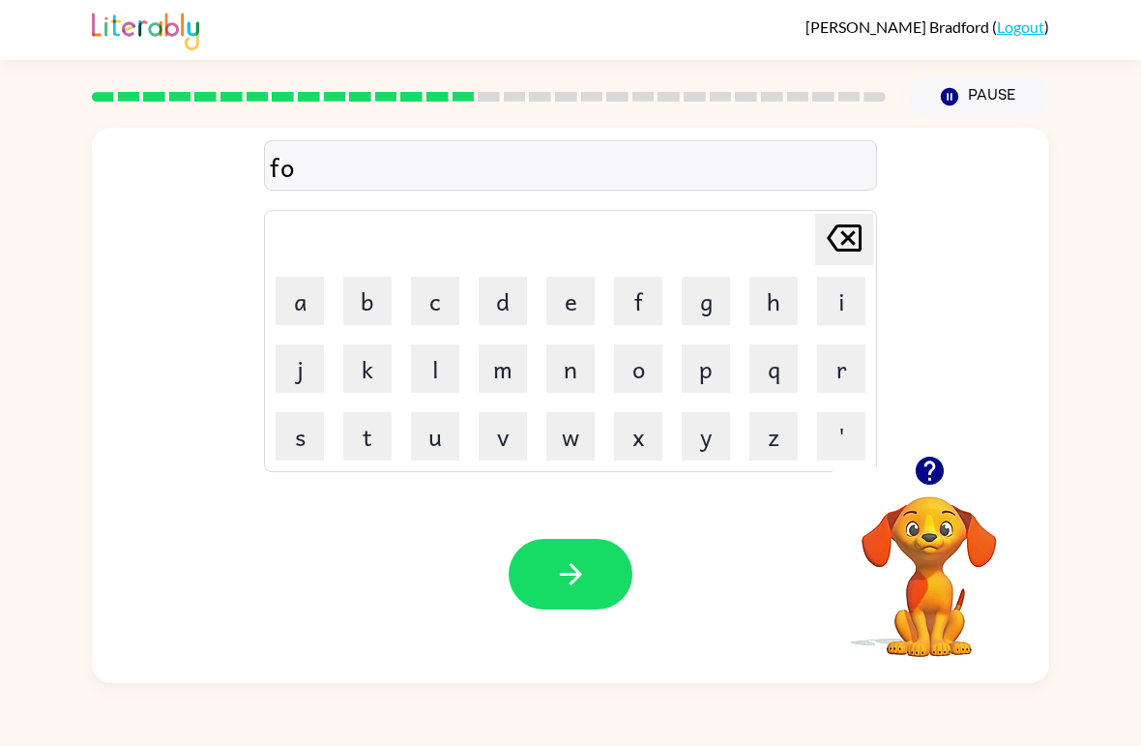
click at [179, 526] on div "Your browser must support playing .mp4 files to use Literably. Please try using…" at bounding box center [570, 574] width 957 height 218
click at [176, 528] on div "Your browser must support playing .mp4 files to use Literably. Please try using…" at bounding box center [570, 574] width 957 height 218
click at [177, 532] on div "Your browser must support playing .mp4 files to use Literably. Please try using…" at bounding box center [570, 574] width 957 height 218
click at [844, 371] on button "r" at bounding box center [841, 368] width 48 height 48
click at [180, 534] on div "Your browser must support playing .mp4 files to use Literably. Please try using…" at bounding box center [570, 574] width 957 height 218
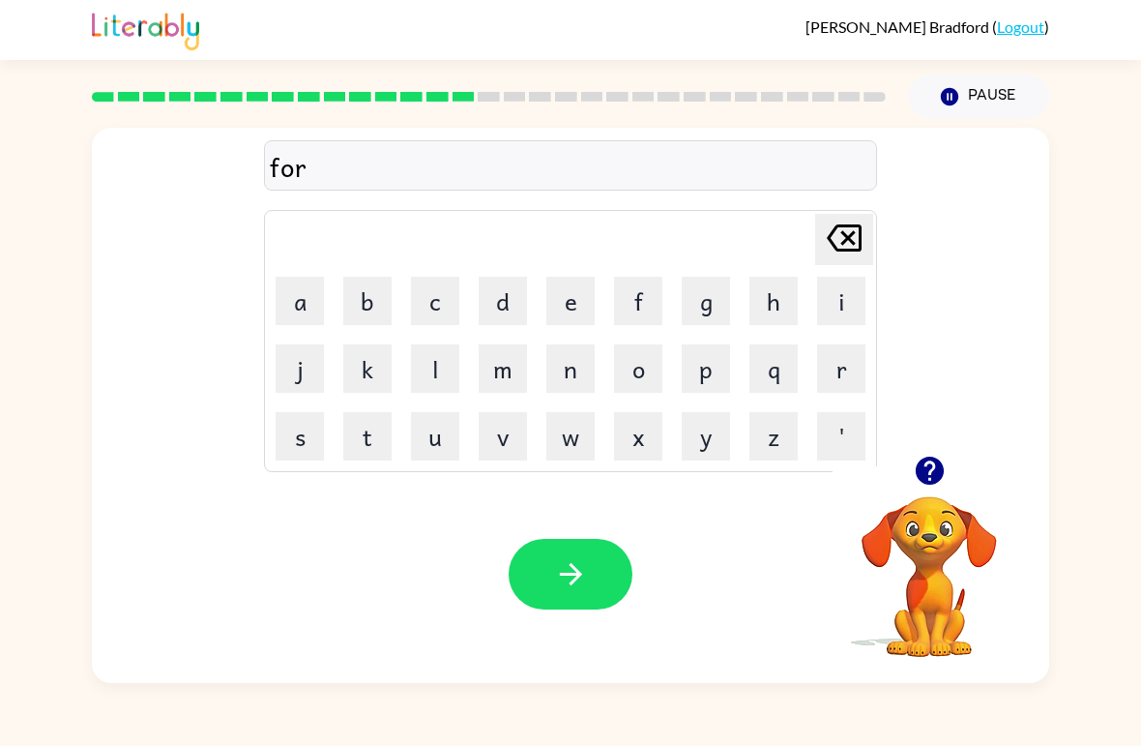
click at [179, 536] on div "Your browser must support playing .mp4 files to use Literably. Please try using…" at bounding box center [570, 574] width 957 height 218
click at [170, 534] on div "Your browser must support playing .mp4 files to use Literably. Please try using…" at bounding box center [570, 574] width 957 height 218
click at [452, 304] on button "c" at bounding box center [435, 301] width 48 height 48
click at [376, 360] on button "k" at bounding box center [367, 368] width 48 height 48
click at [834, 236] on icon "[PERSON_NAME] last character input" at bounding box center [844, 238] width 46 height 46
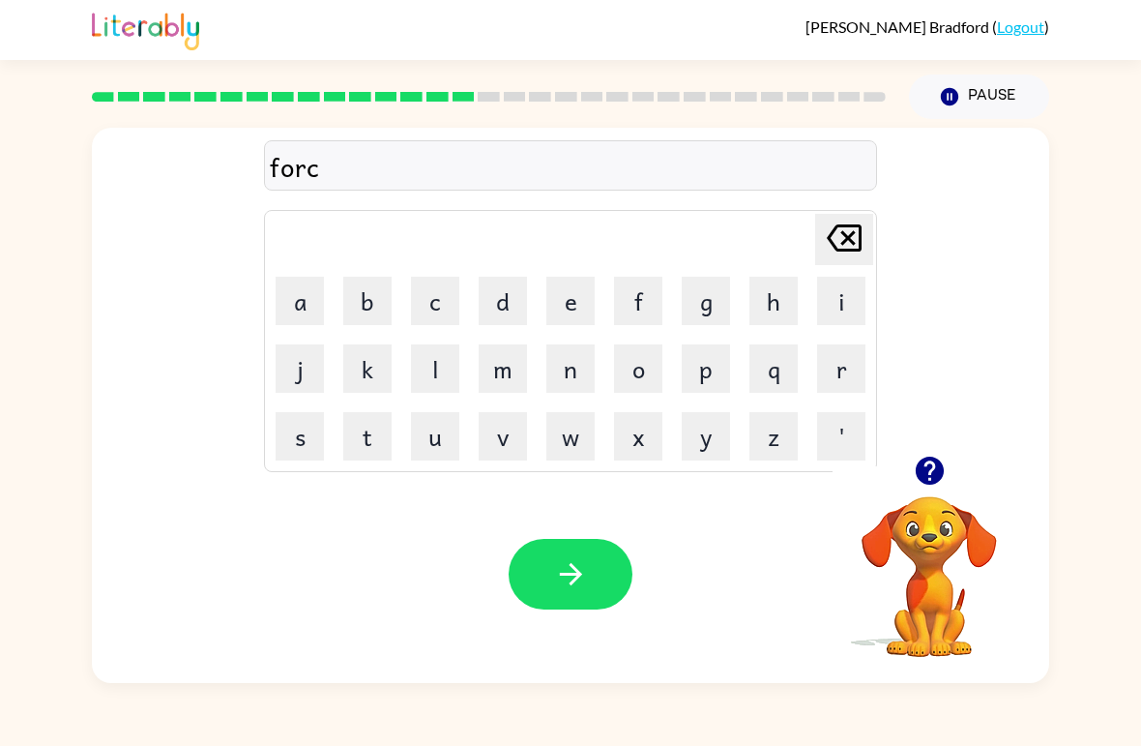
click at [855, 230] on icon "[PERSON_NAME] last character input" at bounding box center [844, 238] width 46 height 46
click at [374, 376] on button "k" at bounding box center [367, 368] width 48 height 48
click at [539, 543] on button "button" at bounding box center [571, 574] width 124 height 71
click at [940, 473] on icon "button" at bounding box center [929, 470] width 28 height 28
click at [581, 442] on button "w" at bounding box center [570, 436] width 48 height 48
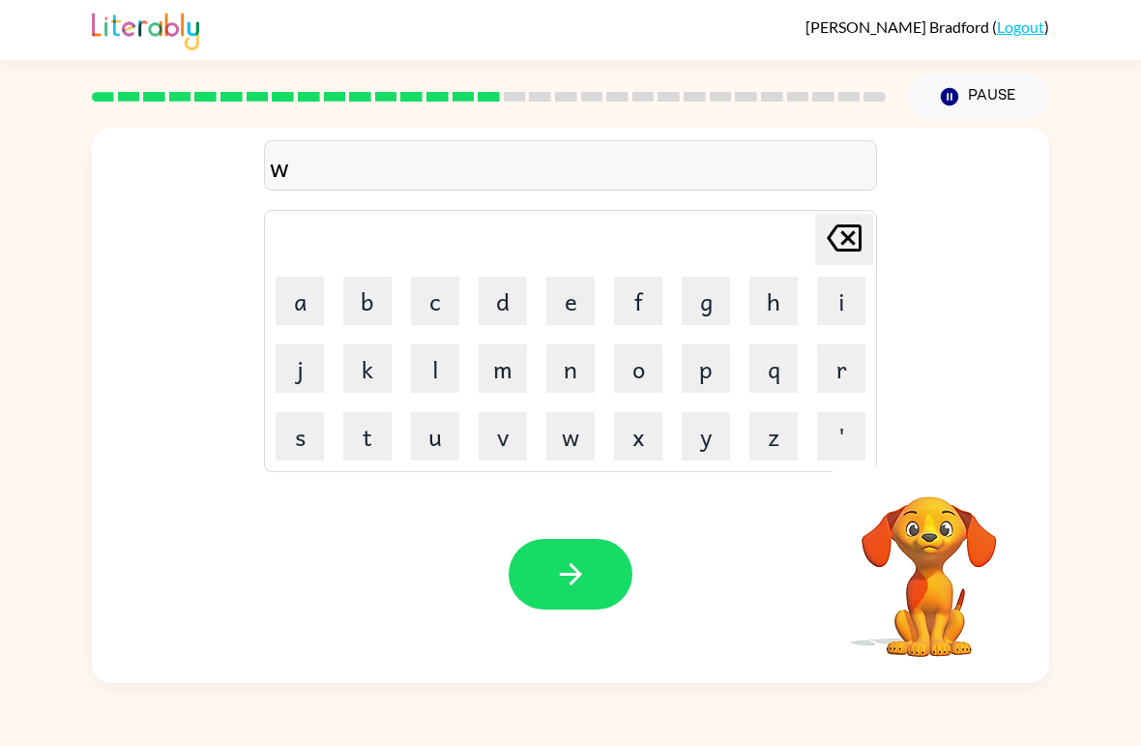
click at [569, 311] on button "e" at bounding box center [570, 301] width 48 height 48
click at [363, 305] on button "b" at bounding box center [367, 301] width 48 height 48
click at [591, 580] on button "button" at bounding box center [571, 574] width 124 height 71
click at [646, 304] on button "f" at bounding box center [638, 301] width 48 height 48
click at [437, 357] on button "l" at bounding box center [435, 368] width 48 height 48
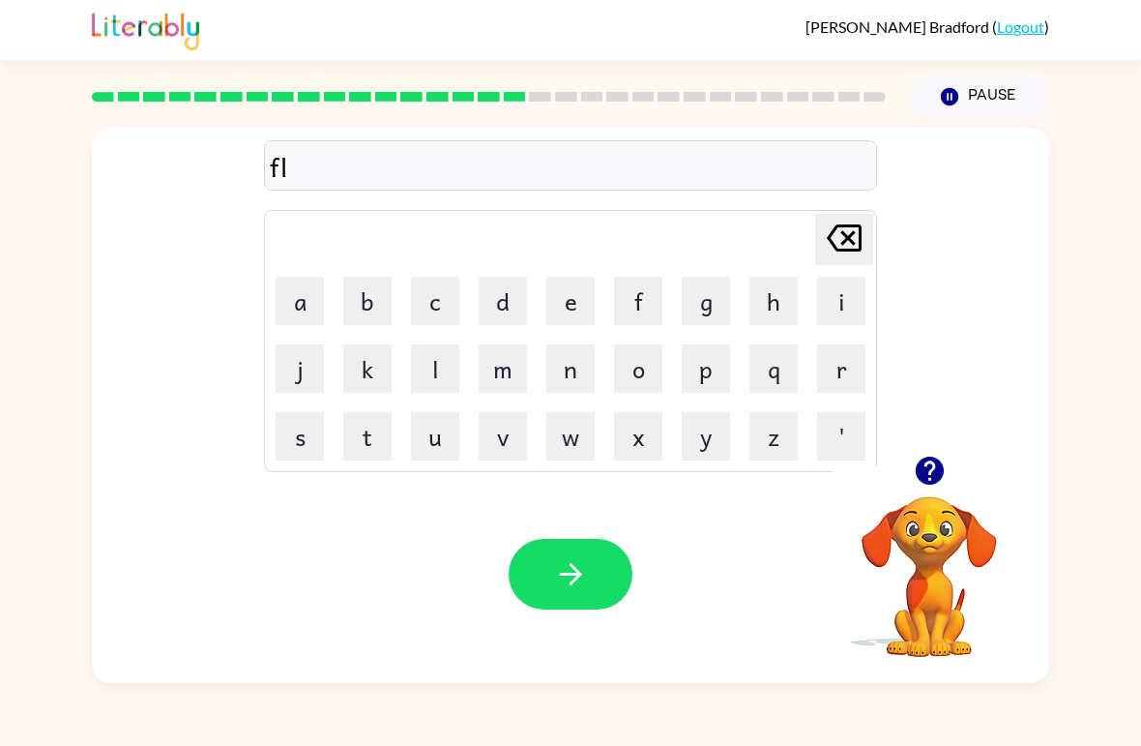
click at [840, 304] on button "i" at bounding box center [841, 301] width 48 height 48
click at [718, 374] on button "p" at bounding box center [706, 368] width 48 height 48
click at [712, 364] on button "p" at bounding box center [706, 368] width 48 height 48
click at [846, 310] on button "i" at bounding box center [841, 301] width 48 height 48
click at [572, 374] on button "n" at bounding box center [570, 368] width 48 height 48
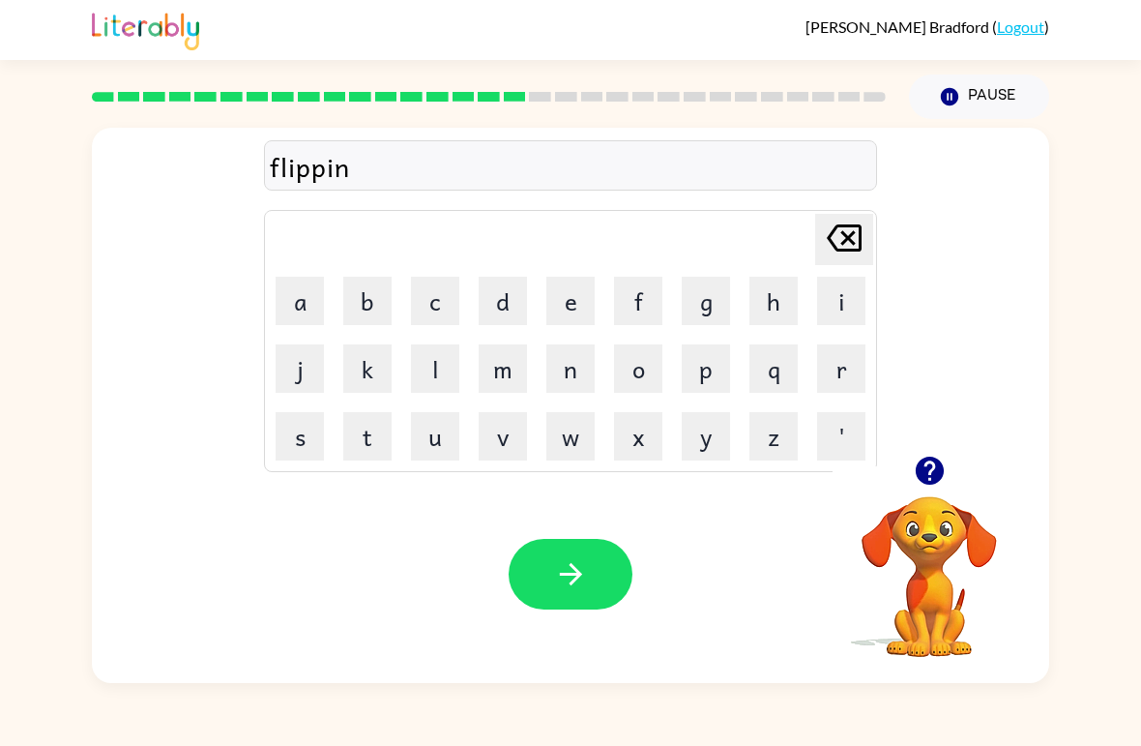
click at [777, 361] on button "q" at bounding box center [773, 368] width 48 height 48
click at [861, 245] on icon at bounding box center [844, 237] width 35 height 27
click at [702, 294] on button "g" at bounding box center [706, 301] width 48 height 48
click at [575, 583] on icon "button" at bounding box center [571, 574] width 34 height 34
click at [296, 437] on button "s" at bounding box center [300, 436] width 48 height 48
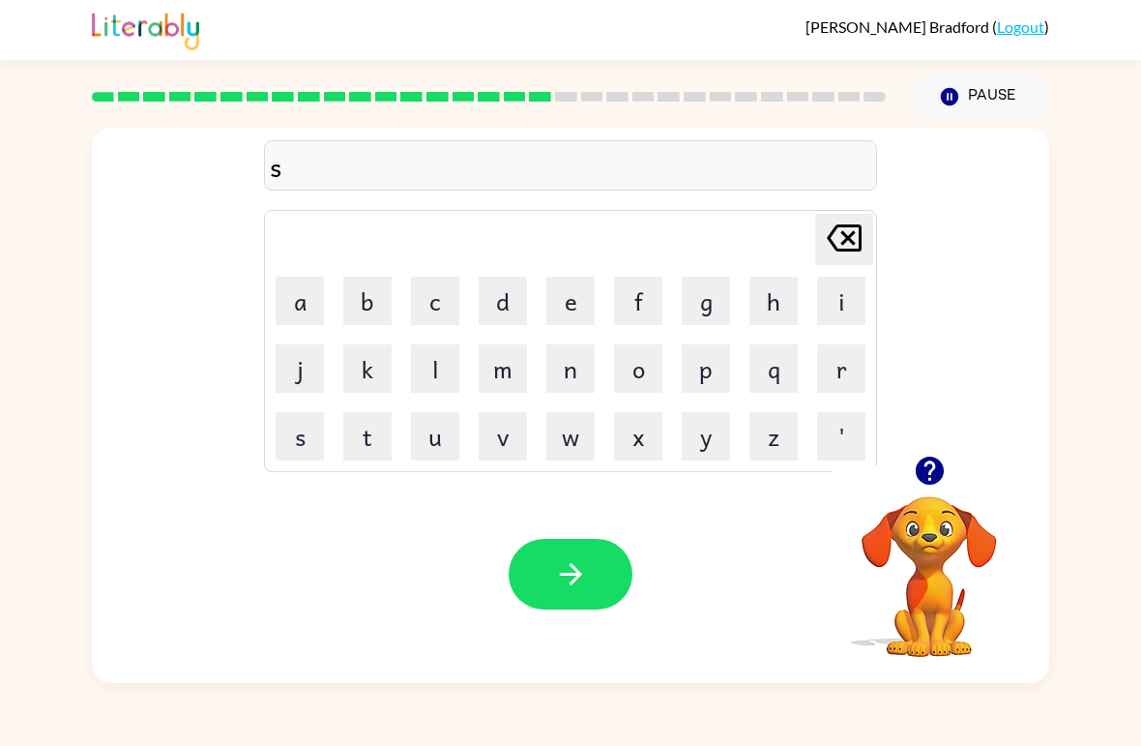
click at [576, 367] on button "n" at bounding box center [570, 368] width 48 height 48
click at [628, 360] on button "o" at bounding box center [638, 368] width 48 height 48
click at [819, 370] on button "r" at bounding box center [841, 368] width 48 height 48
click at [373, 437] on button "t" at bounding box center [367, 436] width 48 height 48
click at [567, 574] on icon "button" at bounding box center [570, 574] width 22 height 22
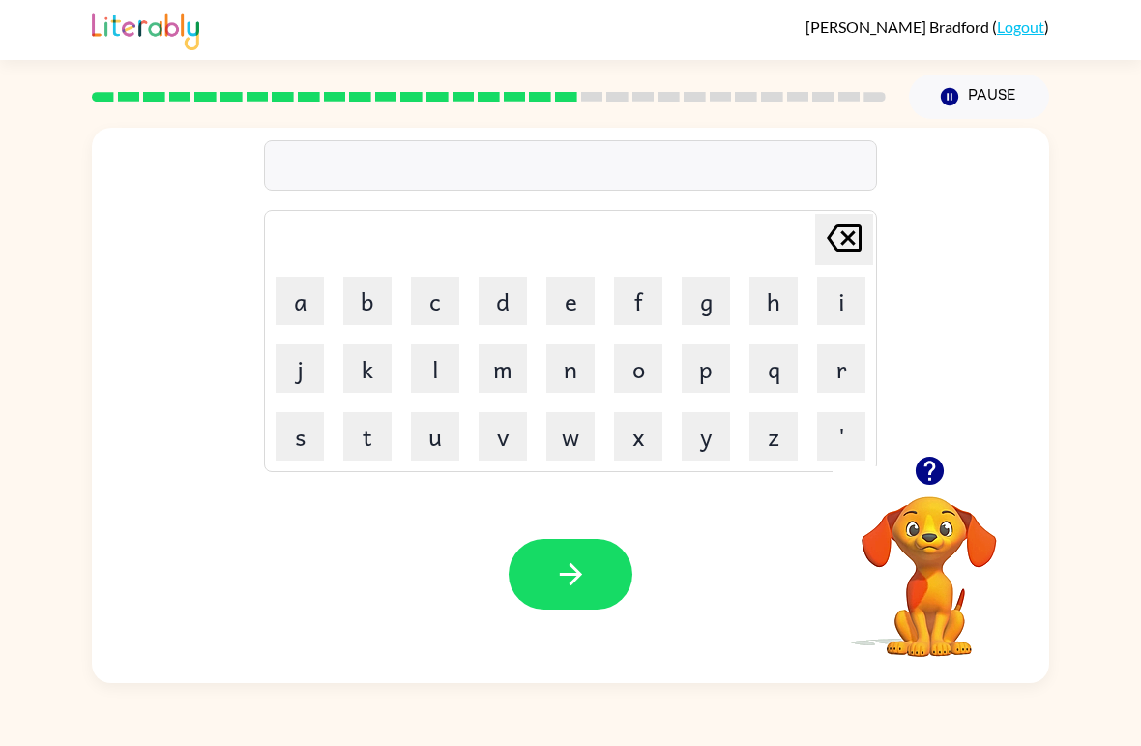
click at [575, 306] on button "e" at bounding box center [570, 301] width 48 height 48
click at [929, 467] on icon "button" at bounding box center [929, 470] width 28 height 28
click at [307, 429] on button "s" at bounding box center [300, 436] width 48 height 48
click at [580, 289] on button "e" at bounding box center [570, 301] width 48 height 48
click at [701, 430] on button "y" at bounding box center [706, 436] width 48 height 48
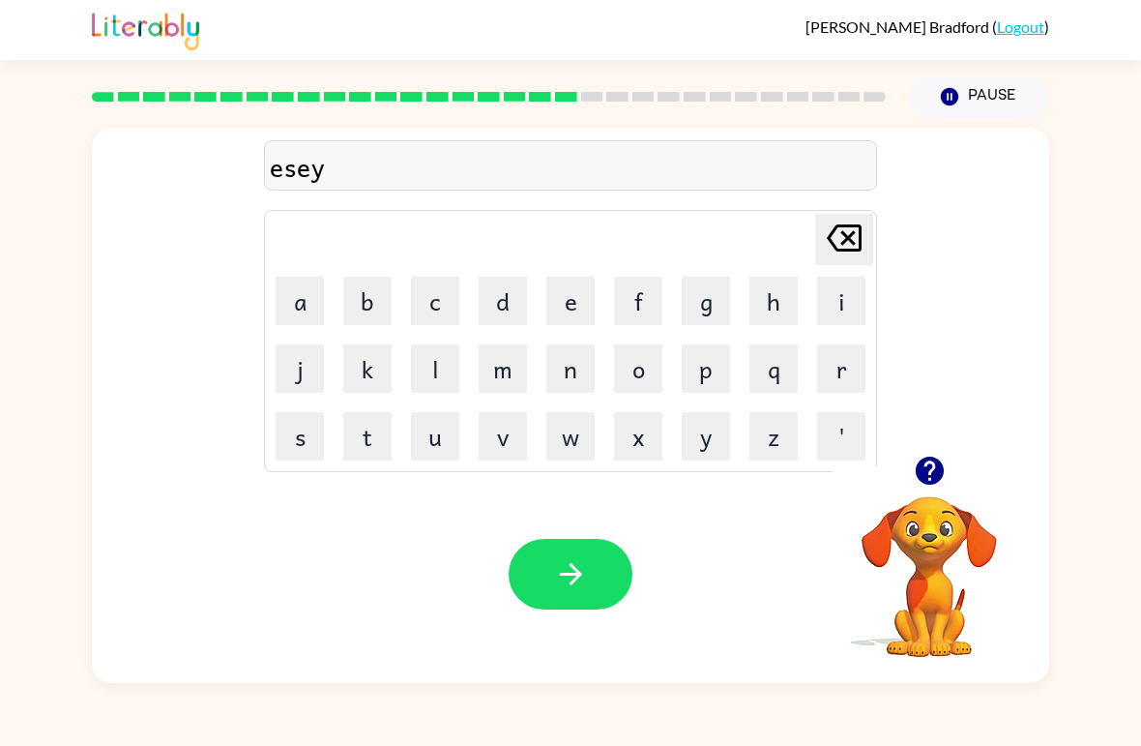
click at [608, 570] on button "button" at bounding box center [571, 574] width 124 height 71
click at [516, 295] on button "d" at bounding box center [503, 301] width 48 height 48
click at [844, 304] on button "i" at bounding box center [841, 301] width 48 height 48
click at [302, 443] on button "s" at bounding box center [300, 436] width 48 height 48
click at [789, 284] on button "h" at bounding box center [773, 301] width 48 height 48
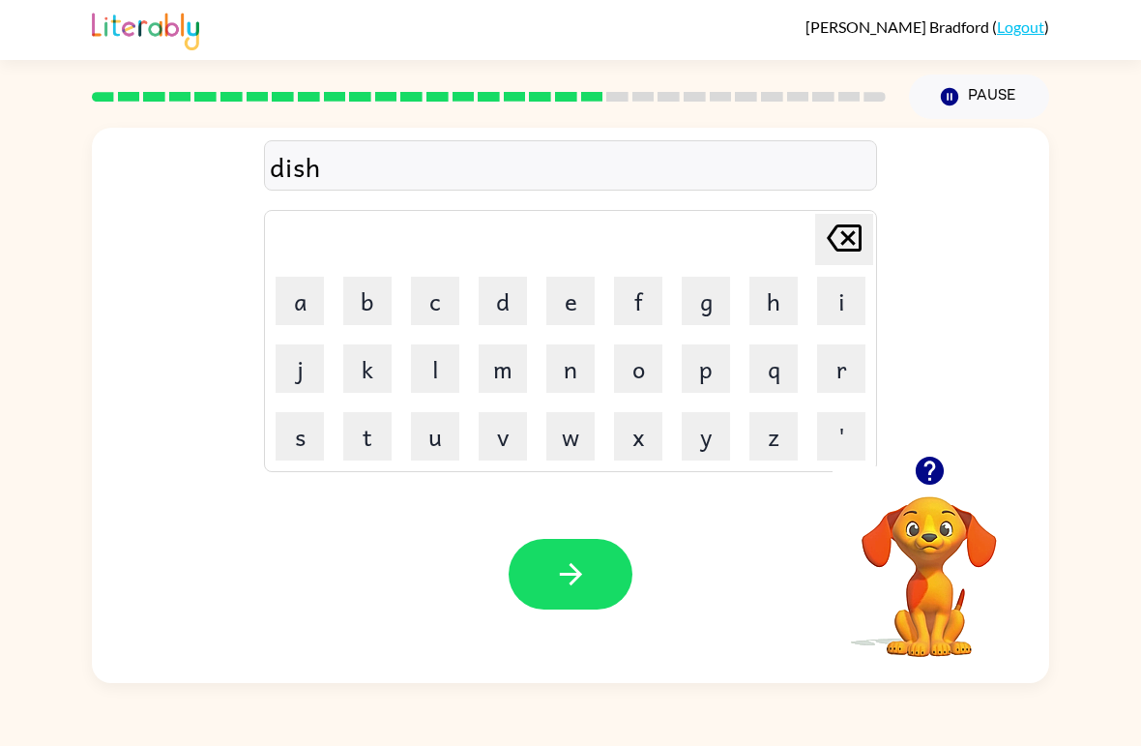
click at [852, 298] on button "i" at bounding box center [841, 301] width 48 height 48
click at [303, 437] on button "s" at bounding box center [300, 436] width 48 height 48
click at [571, 540] on button "button" at bounding box center [571, 574] width 124 height 71
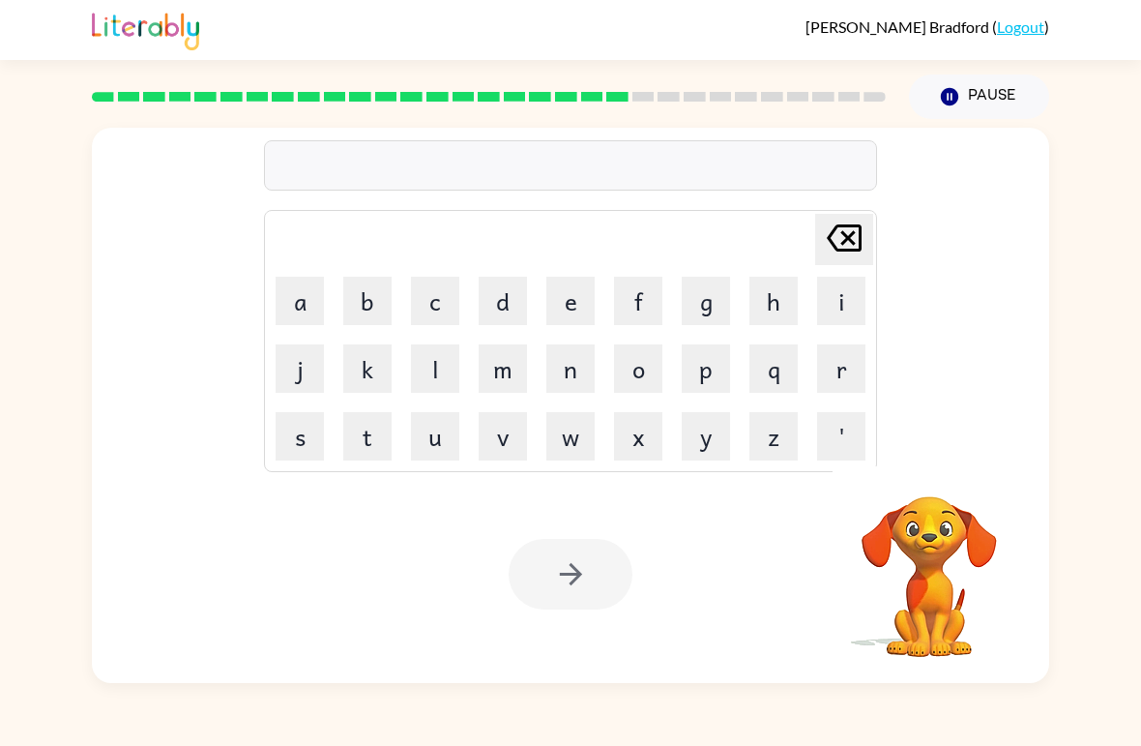
click at [647, 277] on button "f" at bounding box center [638, 301] width 48 height 48
click at [439, 377] on button "l" at bounding box center [435, 368] width 48 height 48
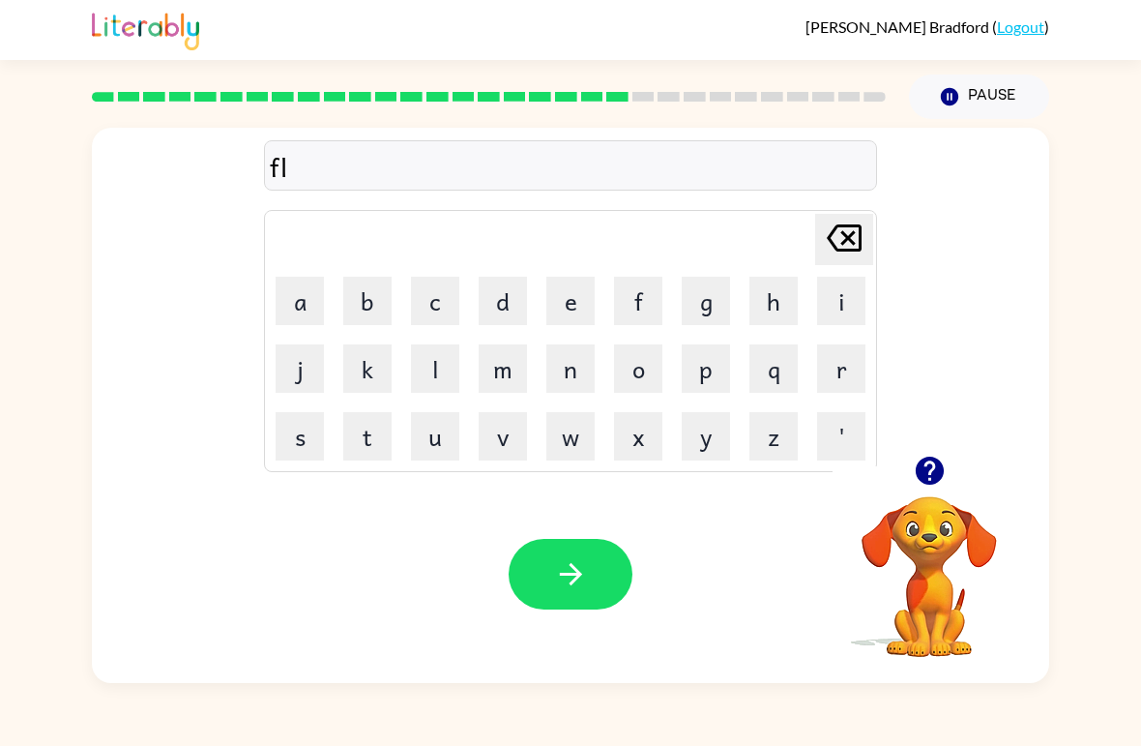
click at [637, 371] on button "o" at bounding box center [638, 368] width 48 height 48
click at [636, 371] on button "o" at bounding box center [638, 368] width 48 height 48
click at [369, 437] on button "t" at bounding box center [367, 436] width 48 height 48
click at [556, 566] on icon "button" at bounding box center [571, 574] width 34 height 34
click at [502, 371] on button "m" at bounding box center [503, 368] width 48 height 48
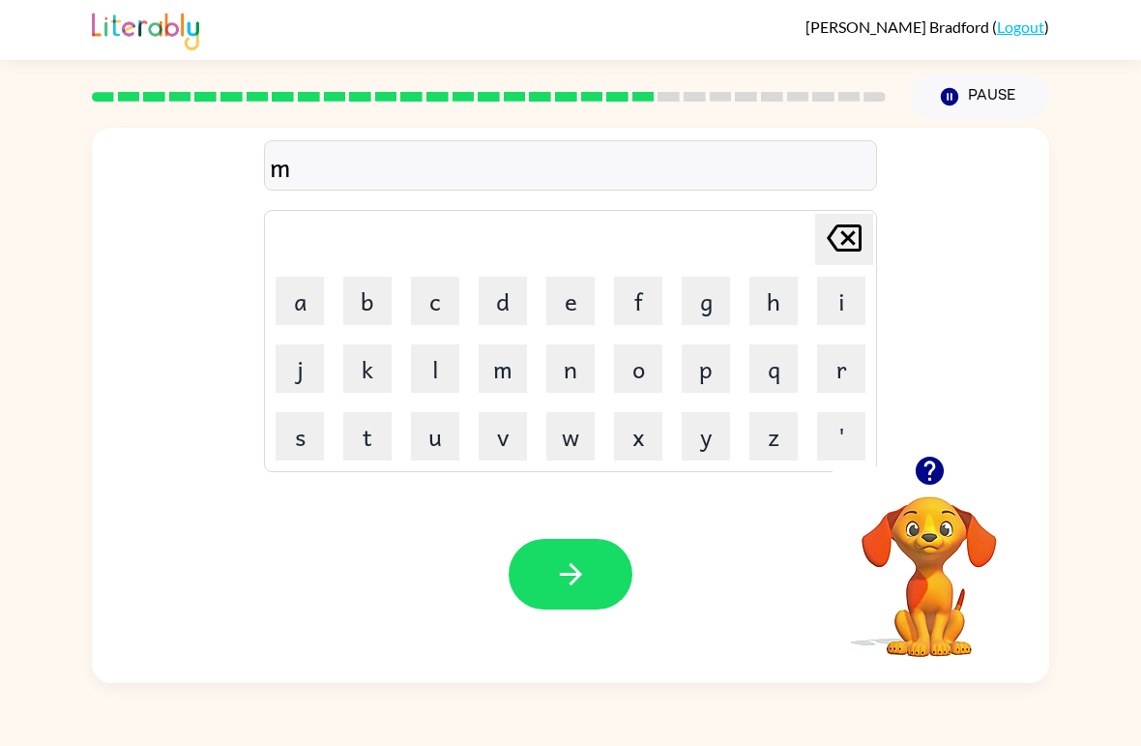
click at [841, 308] on button "i" at bounding box center [841, 301] width 48 height 48
click at [513, 296] on button "d" at bounding box center [503, 301] width 48 height 48
click at [576, 372] on button "n" at bounding box center [570, 368] width 48 height 48
click at [829, 308] on button "i" at bounding box center [841, 301] width 48 height 48
click at [700, 298] on button "g" at bounding box center [706, 301] width 48 height 48
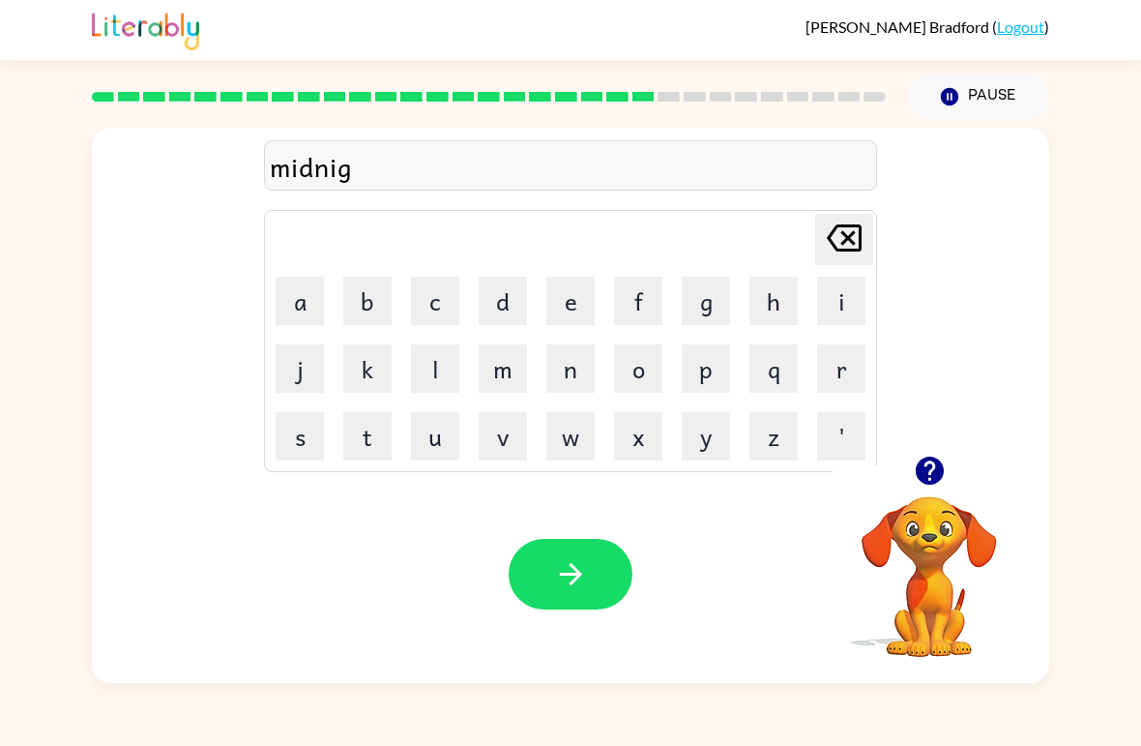
click at [769, 304] on button "h" at bounding box center [773, 301] width 48 height 48
click at [388, 439] on button "t" at bounding box center [367, 436] width 48 height 48
click at [584, 560] on icon "button" at bounding box center [571, 574] width 34 height 34
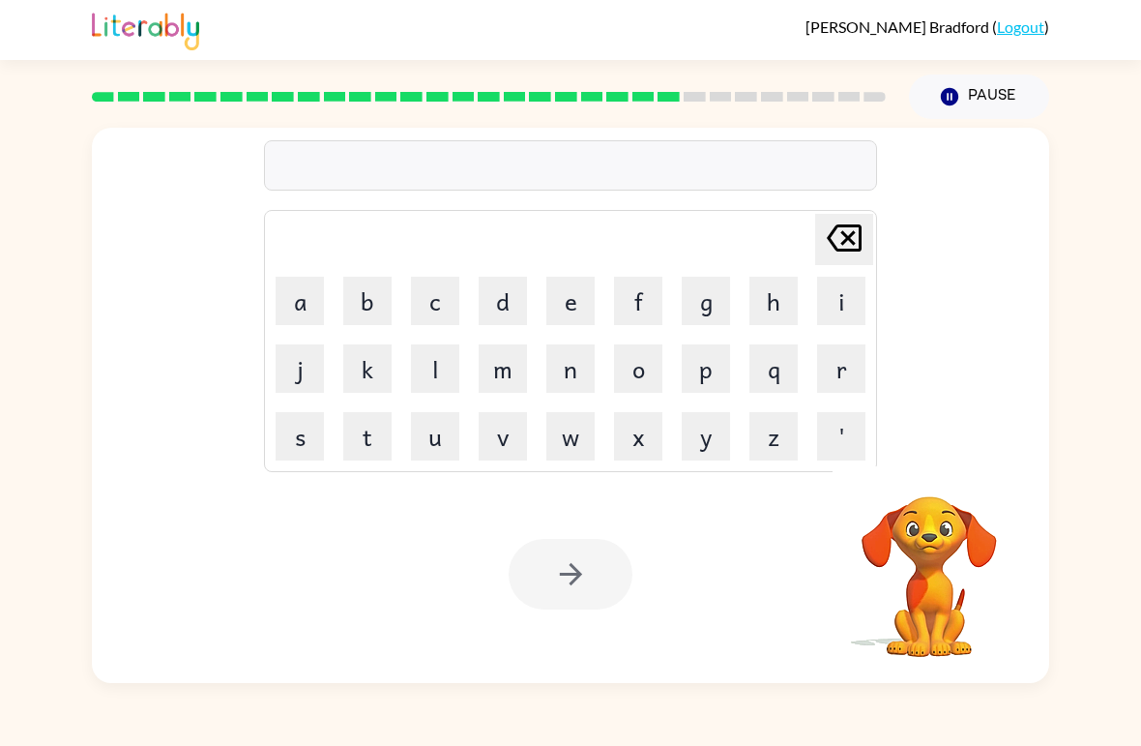
click at [576, 437] on button "w" at bounding box center [570, 436] width 48 height 48
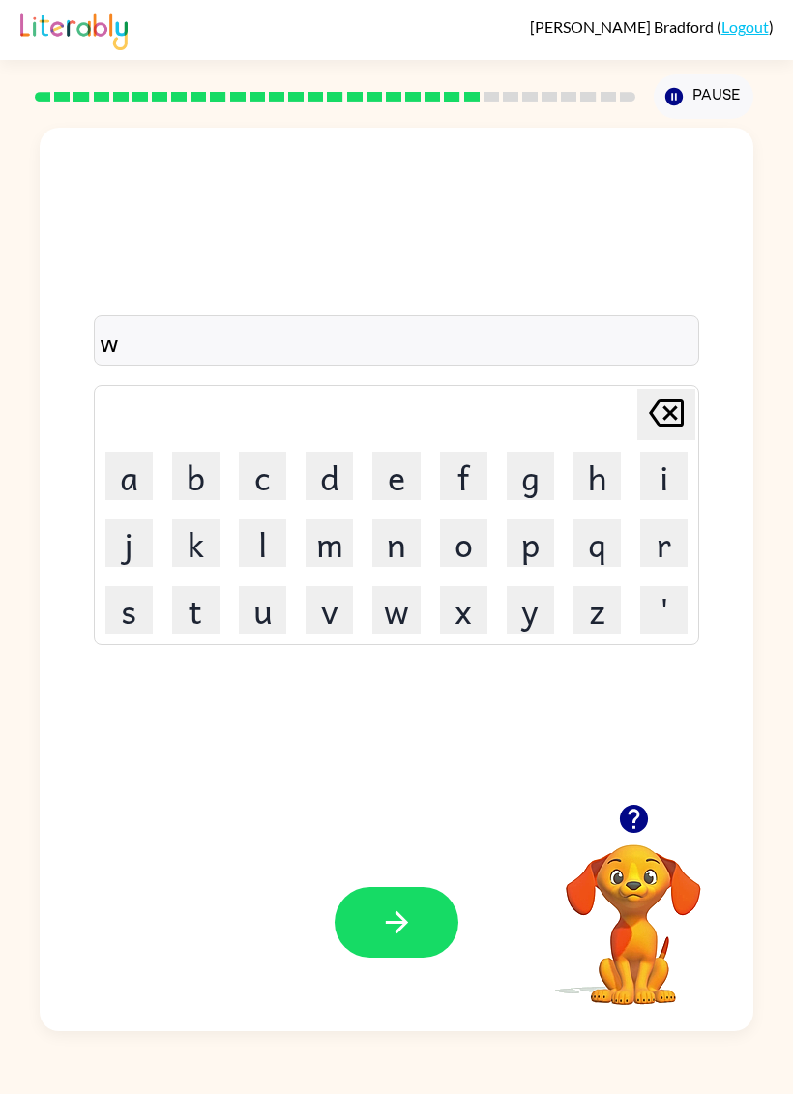
click at [669, 477] on button "i" at bounding box center [663, 475] width 47 height 47
click at [405, 542] on button "n" at bounding box center [395, 542] width 47 height 47
click at [208, 595] on button "t" at bounding box center [195, 609] width 47 height 47
click at [392, 475] on button "e" at bounding box center [395, 475] width 47 height 47
click at [661, 528] on button "r" at bounding box center [663, 542] width 47 height 47
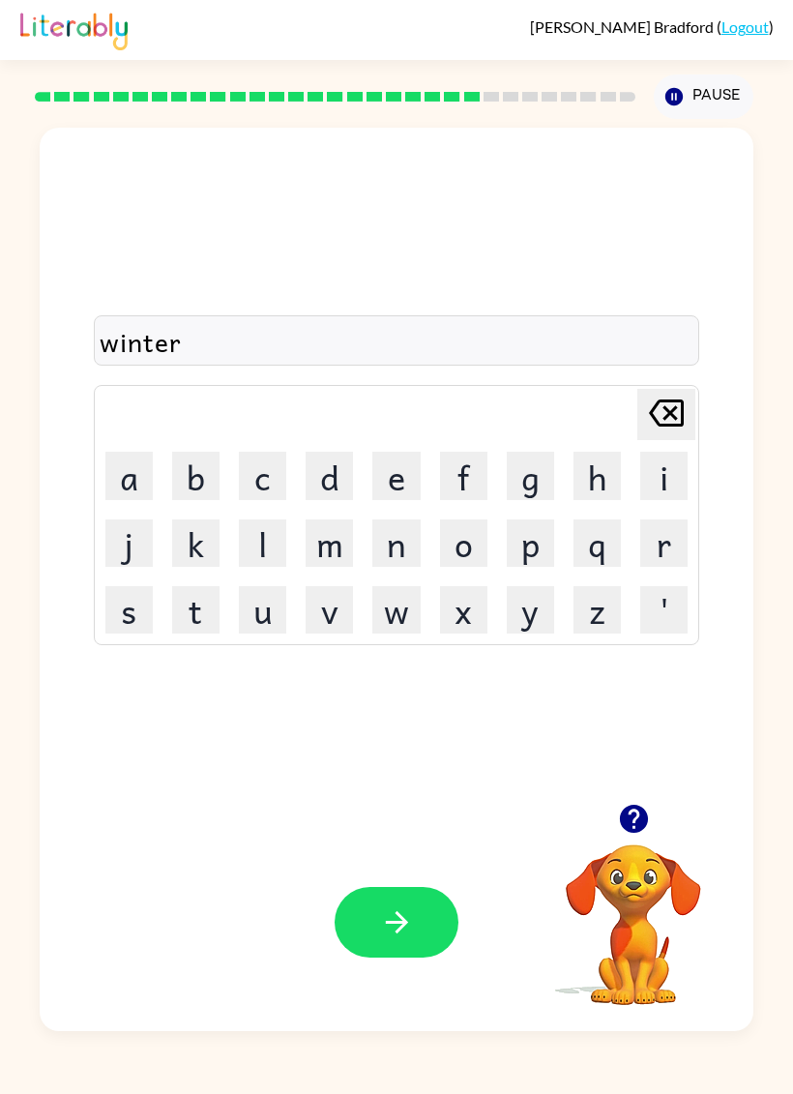
click at [417, 745] on button "button" at bounding box center [397, 922] width 124 height 71
click at [332, 472] on button "d" at bounding box center [329, 475] width 47 height 47
click at [392, 483] on button "e" at bounding box center [395, 475] width 47 height 47
click at [262, 480] on button "c" at bounding box center [262, 475] width 47 height 47
click at [398, 745] on button "button" at bounding box center [397, 922] width 124 height 71
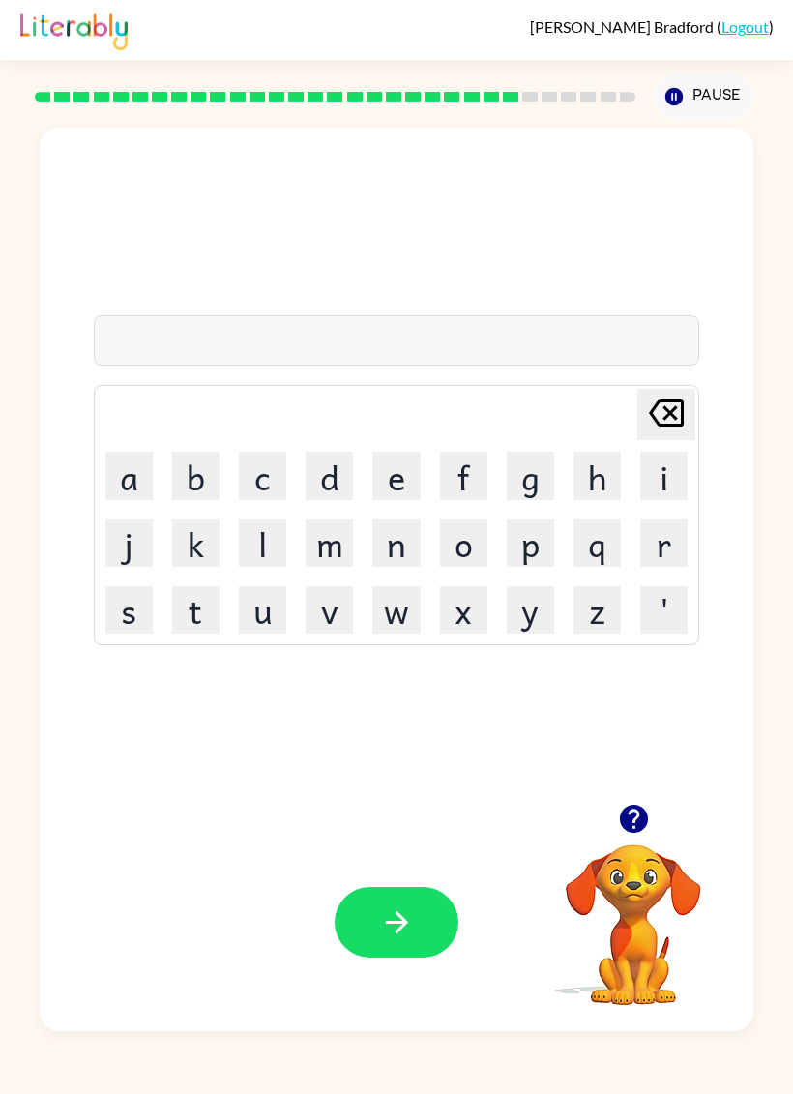
click at [464, 548] on button "o" at bounding box center [463, 542] width 47 height 47
click at [664, 417] on icon "[PERSON_NAME] last character input" at bounding box center [666, 413] width 46 height 46
click at [651, 542] on button "r" at bounding box center [663, 542] width 47 height 47
click at [455, 549] on button "o" at bounding box center [463, 542] width 47 height 47
click at [274, 455] on button "c" at bounding box center [262, 475] width 47 height 47
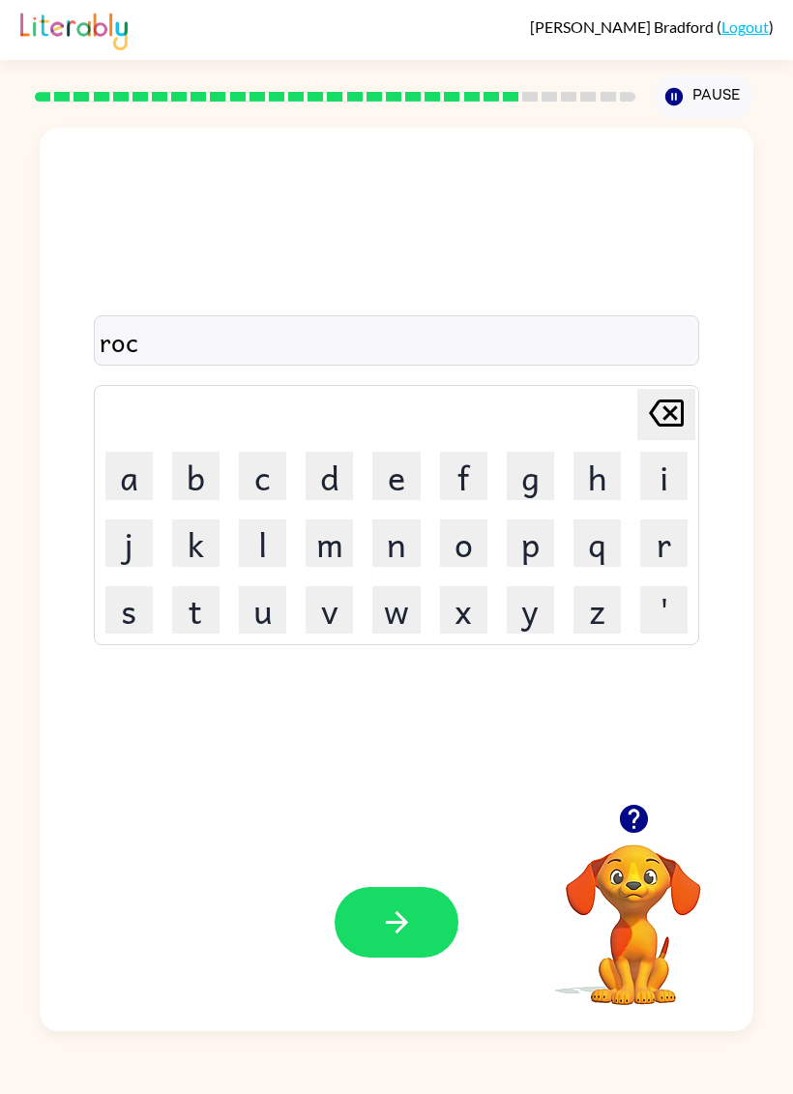
click at [196, 539] on button "k" at bounding box center [195, 542] width 47 height 47
click at [390, 471] on button "e" at bounding box center [395, 475] width 47 height 47
click at [196, 618] on button "t" at bounding box center [195, 609] width 47 height 47
click at [426, 745] on button "button" at bounding box center [397, 922] width 124 height 71
click at [403, 745] on icon "button" at bounding box center [396, 922] width 22 height 22
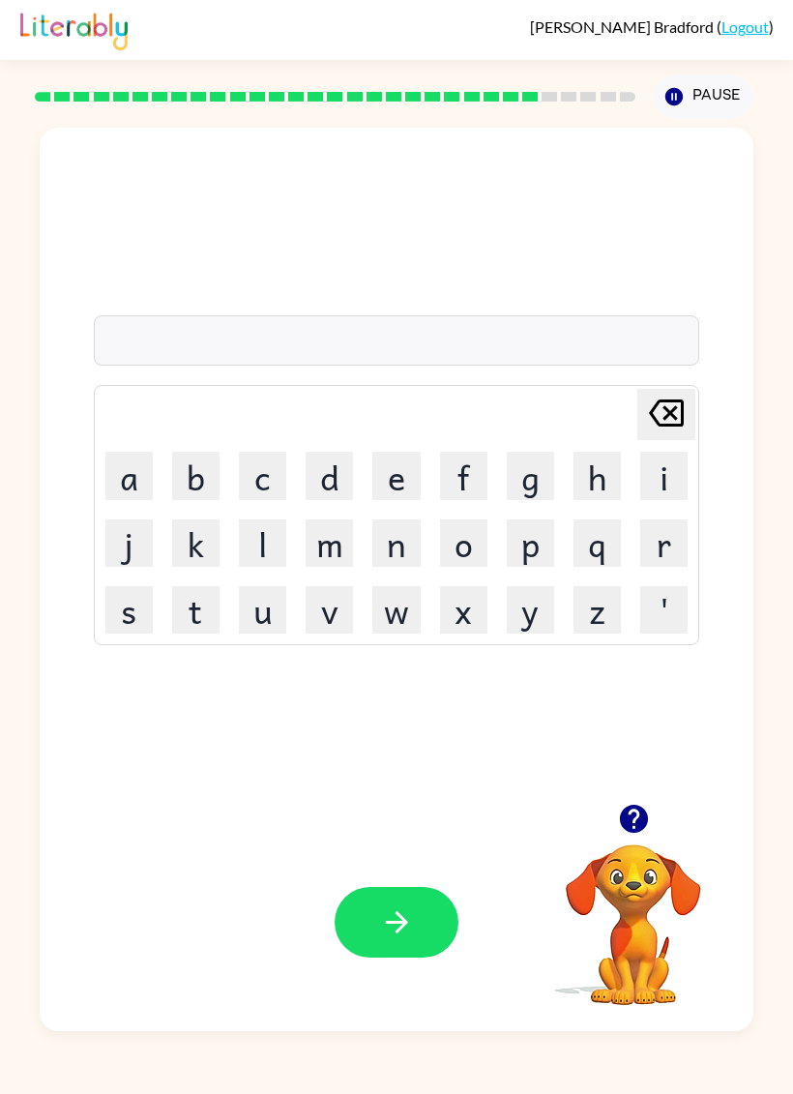
click at [458, 532] on button "o" at bounding box center [463, 542] width 47 height 47
click at [396, 548] on button "n" at bounding box center [395, 542] width 47 height 47
click at [655, 430] on icon "[PERSON_NAME] last character input" at bounding box center [666, 413] width 46 height 46
click at [654, 430] on icon "[PERSON_NAME] last character input" at bounding box center [666, 413] width 46 height 46
click at [259, 616] on button "u" at bounding box center [262, 609] width 47 height 47
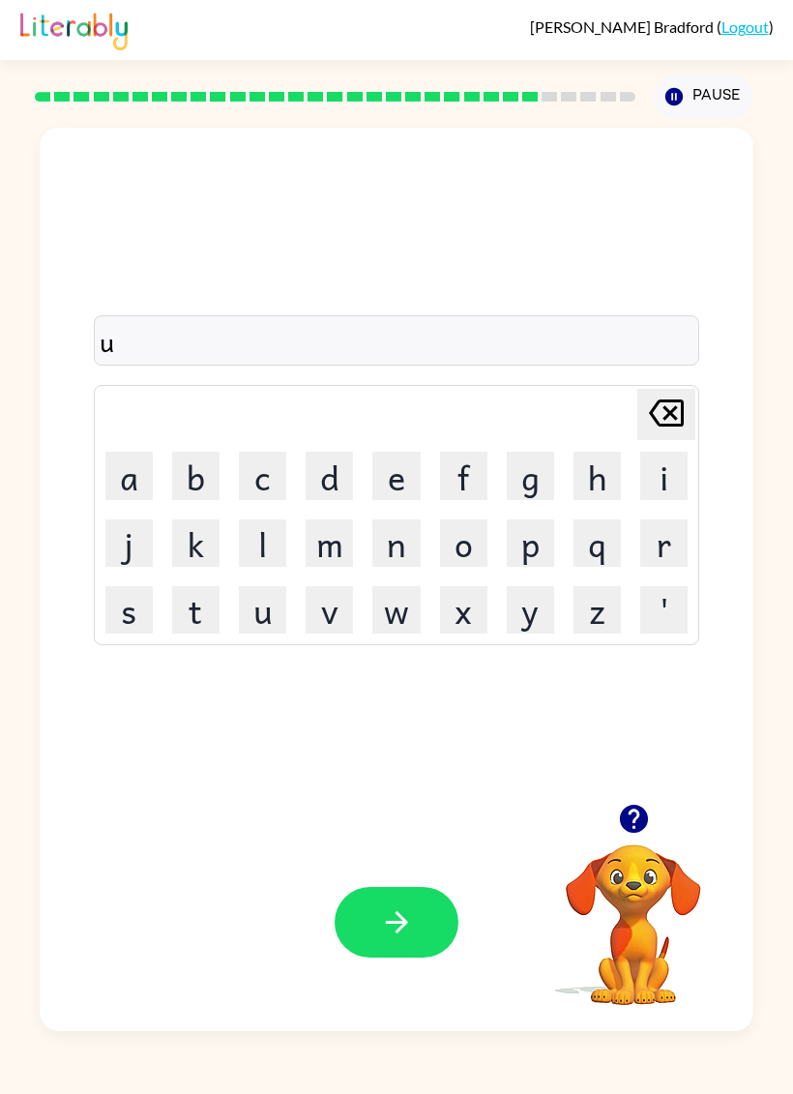
click at [397, 547] on button "n" at bounding box center [395, 542] width 47 height 47
click at [655, 493] on button "i" at bounding box center [663, 475] width 47 height 47
click at [455, 471] on button "f" at bounding box center [463, 475] width 47 height 47
click at [454, 546] on button "o" at bounding box center [463, 542] width 47 height 47
click at [663, 539] on button "r" at bounding box center [663, 542] width 47 height 47
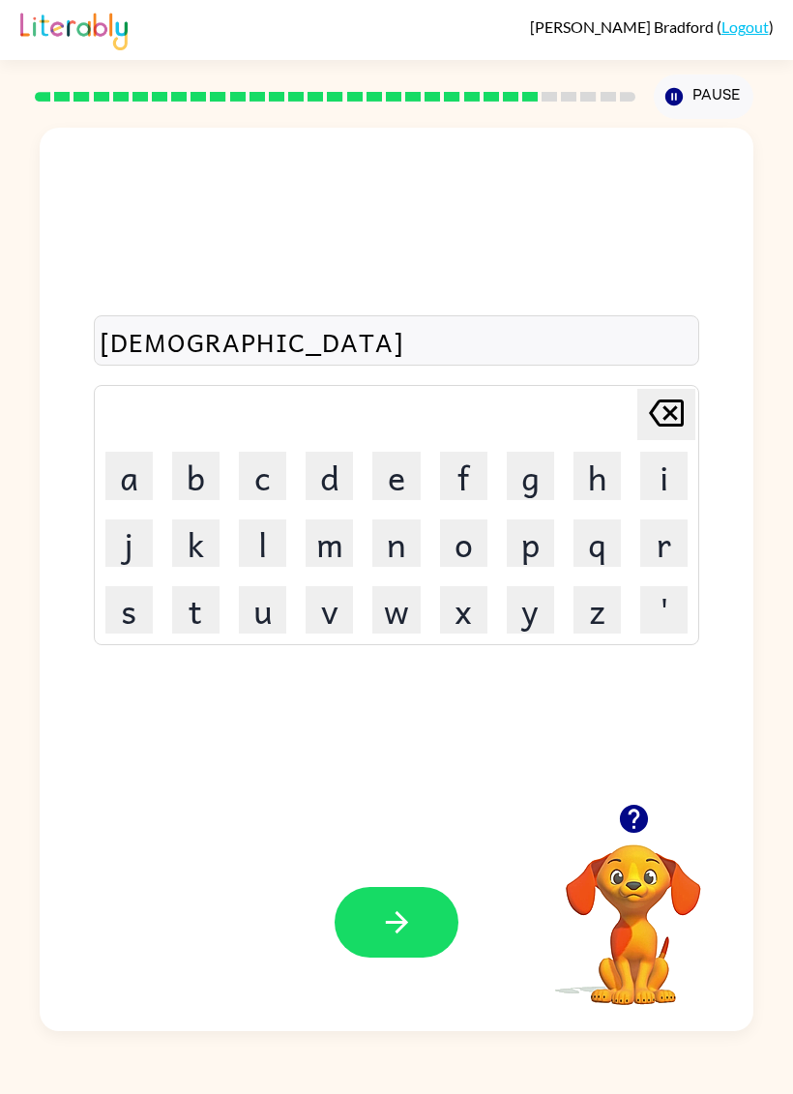
click at [327, 547] on button "m" at bounding box center [329, 542] width 47 height 47
click at [414, 745] on button "button" at bounding box center [397, 922] width 124 height 71
click at [634, 745] on icon "button" at bounding box center [633, 819] width 28 height 28
click at [261, 452] on button "c" at bounding box center [262, 475] width 47 height 47
click at [601, 480] on button "h" at bounding box center [596, 475] width 47 height 47
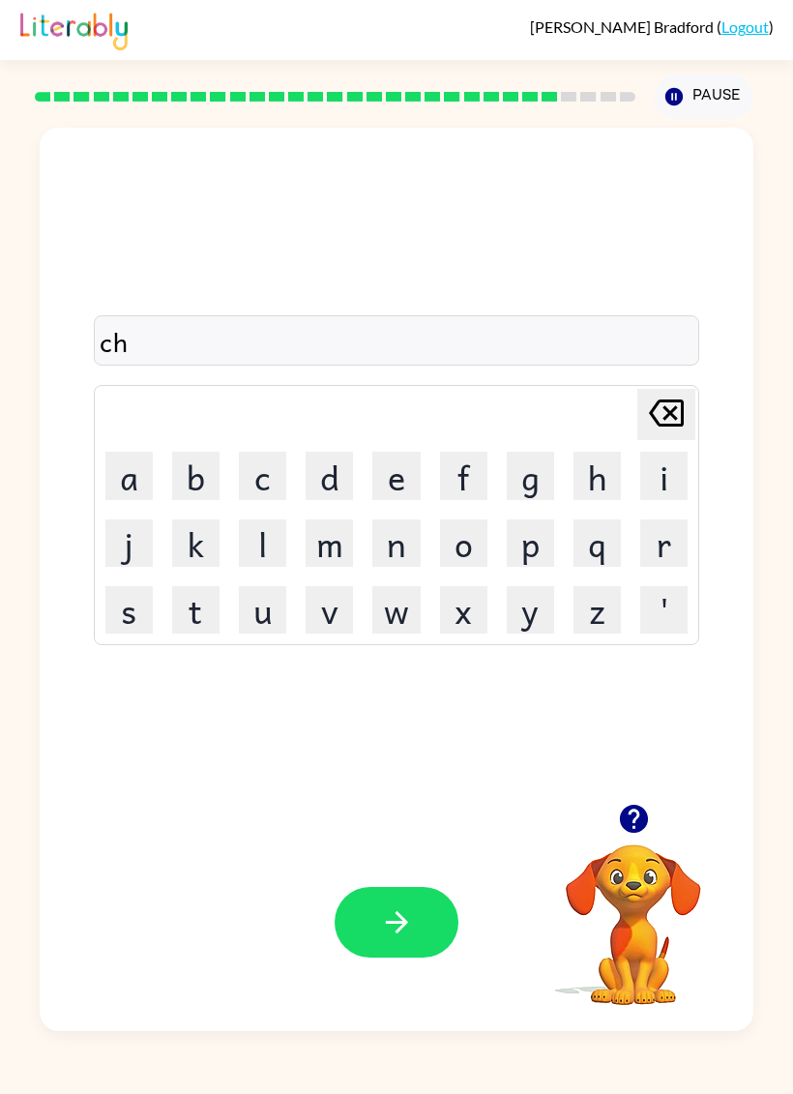
click at [120, 460] on button "a" at bounding box center [128, 475] width 47 height 47
click at [400, 526] on button "n" at bounding box center [395, 542] width 47 height 47
click at [396, 470] on button "e" at bounding box center [395, 475] width 47 height 47
click at [425, 745] on button "button" at bounding box center [397, 922] width 124 height 71
click at [639, 745] on icon "button" at bounding box center [634, 819] width 34 height 34
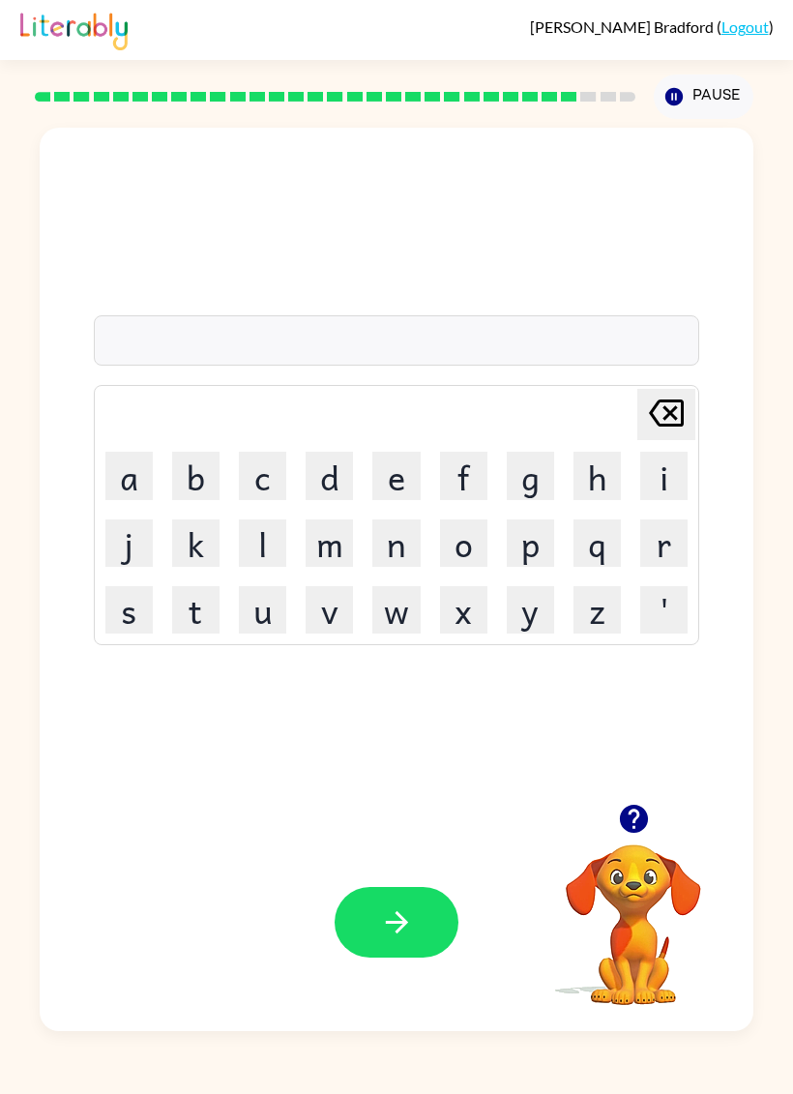
click at [265, 482] on button "c" at bounding box center [262, 475] width 47 height 47
click at [600, 470] on button "h" at bounding box center [596, 475] width 47 height 47
click at [266, 617] on button "u" at bounding box center [262, 609] width 47 height 47
click at [401, 562] on button "n" at bounding box center [395, 542] width 47 height 47
click at [270, 474] on button "c" at bounding box center [262, 475] width 47 height 47
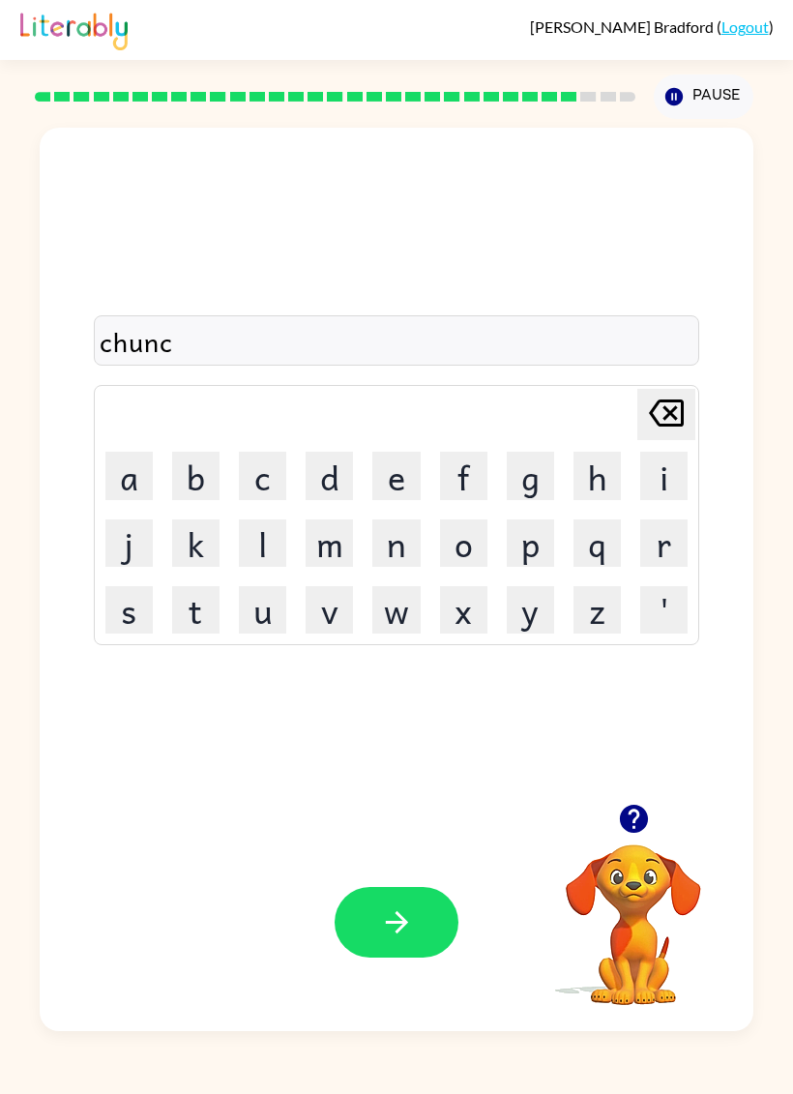
click at [191, 557] on button "k" at bounding box center [195, 542] width 47 height 47
click at [388, 745] on icon "button" at bounding box center [397, 922] width 34 height 34
click at [203, 603] on button "t" at bounding box center [195, 609] width 47 height 47
click at [595, 482] on button "h" at bounding box center [596, 475] width 47 height 47
click at [391, 483] on button "e" at bounding box center [395, 475] width 47 height 47
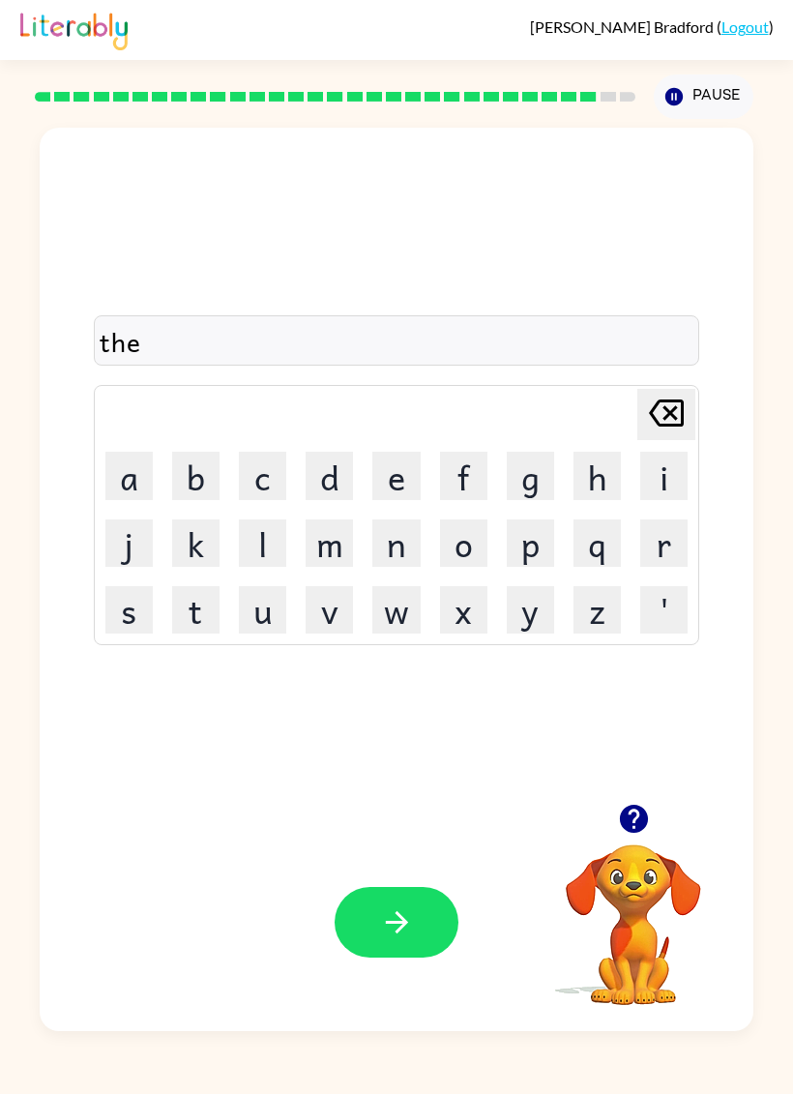
click at [644, 543] on button "r" at bounding box center [663, 542] width 47 height 47
click at [121, 620] on button "s" at bounding box center [128, 609] width 47 height 47
click at [196, 617] on button "t" at bounding box center [195, 609] width 47 height 47
click at [390, 745] on icon "button" at bounding box center [397, 922] width 34 height 34
click at [474, 482] on button "f" at bounding box center [463, 475] width 47 height 47
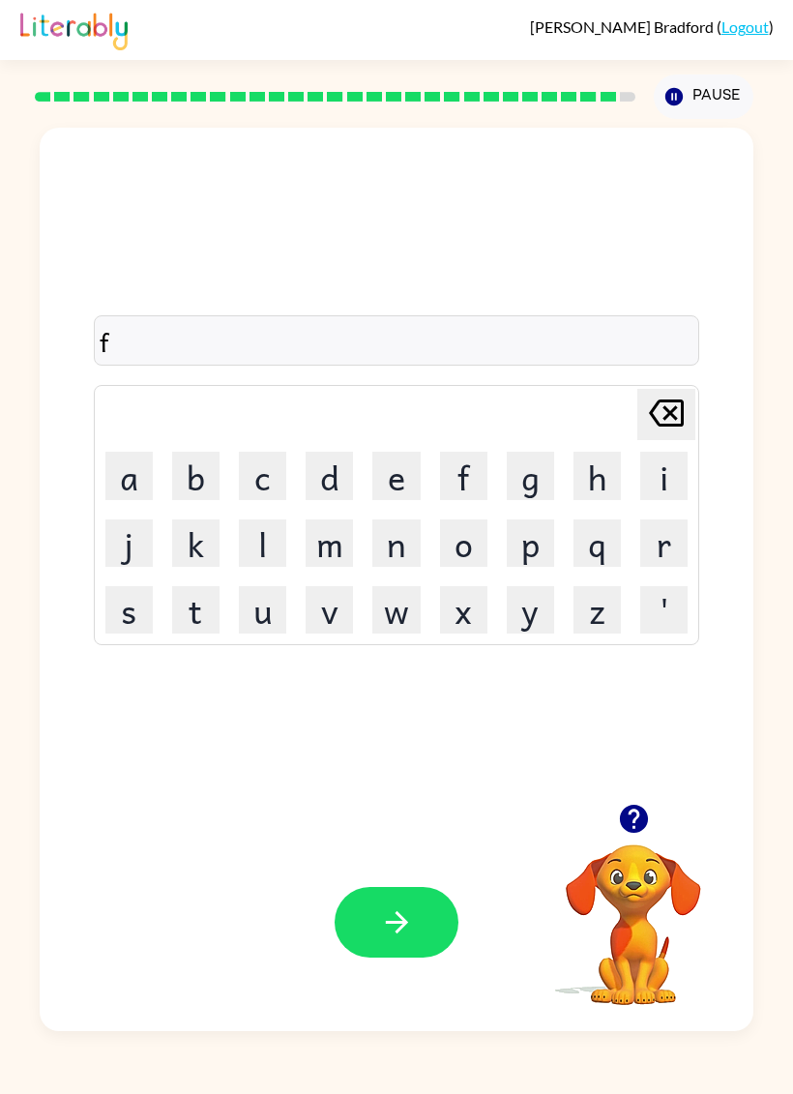
click at [637, 745] on icon "button" at bounding box center [633, 819] width 28 height 28
click at [672, 465] on button "i" at bounding box center [663, 475] width 47 height 47
click at [396, 543] on button "n" at bounding box center [395, 542] width 47 height 47
click at [539, 476] on button "g" at bounding box center [530, 475] width 47 height 47
click at [665, 551] on button "r" at bounding box center [663, 542] width 47 height 47
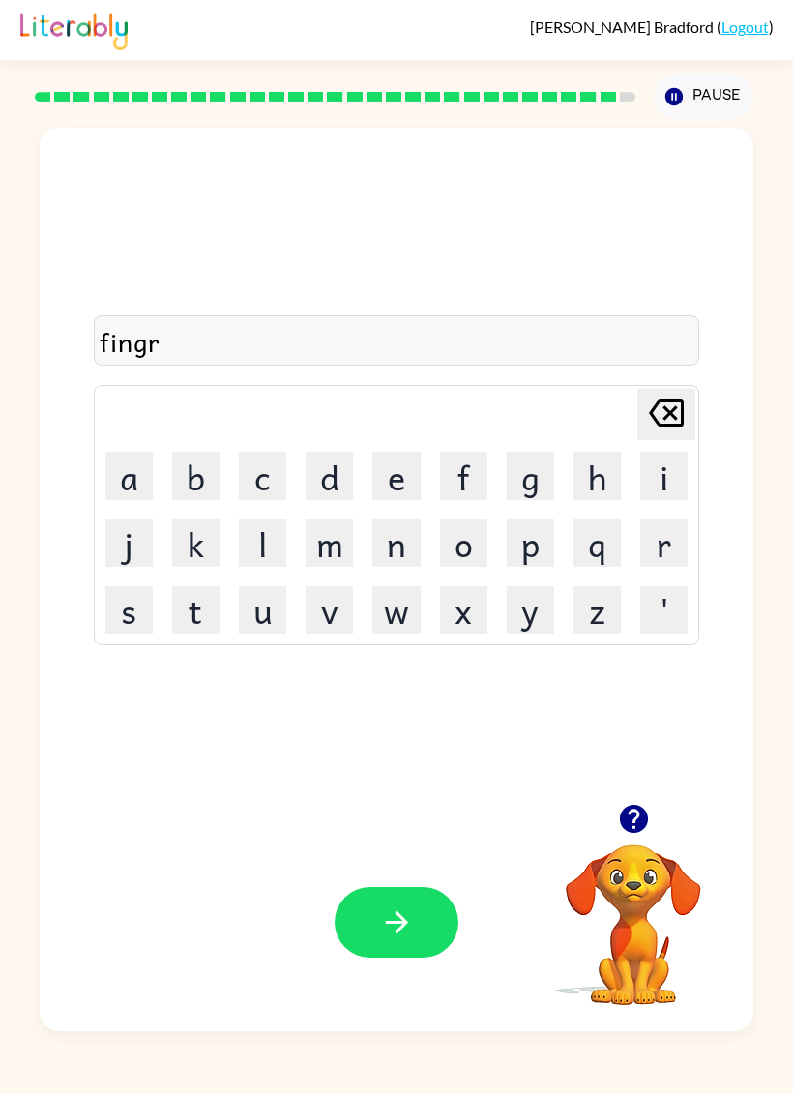
click at [660, 403] on icon at bounding box center [666, 412] width 35 height 27
click at [396, 478] on button "e" at bounding box center [395, 475] width 47 height 47
click at [657, 546] on button "r" at bounding box center [663, 542] width 47 height 47
click at [405, 745] on icon "button" at bounding box center [397, 922] width 34 height 34
